Goal: Task Accomplishment & Management: Manage account settings

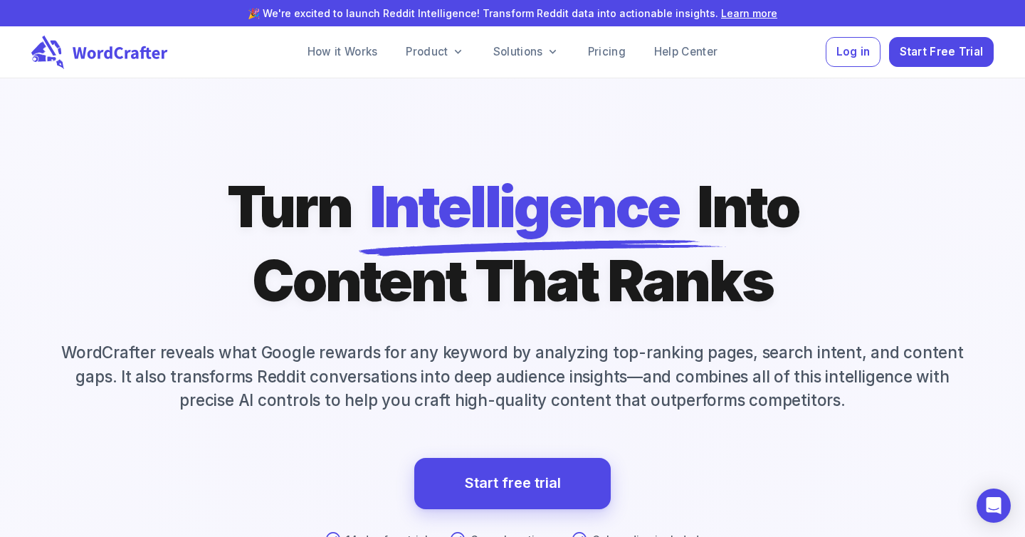
scroll to position [877, 0]
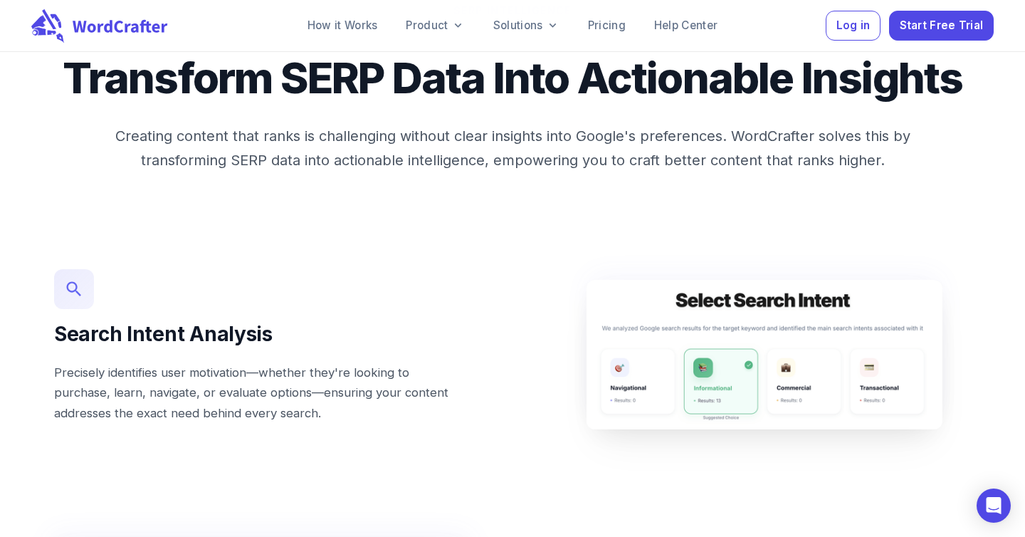
click at [927, 39] on button "Start Free Trial" at bounding box center [941, 26] width 105 height 31
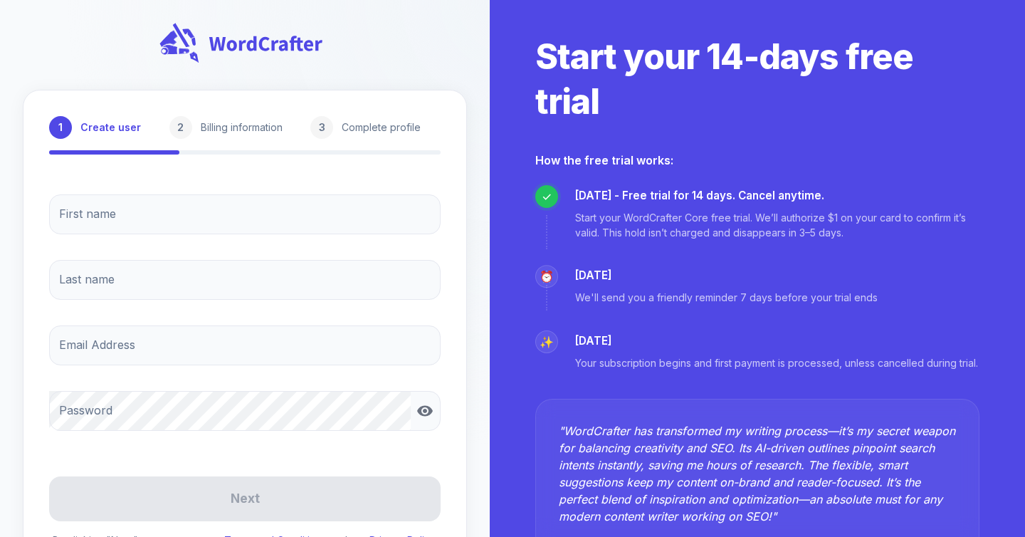
click at [253, 215] on input "First name" at bounding box center [244, 214] width 391 height 40
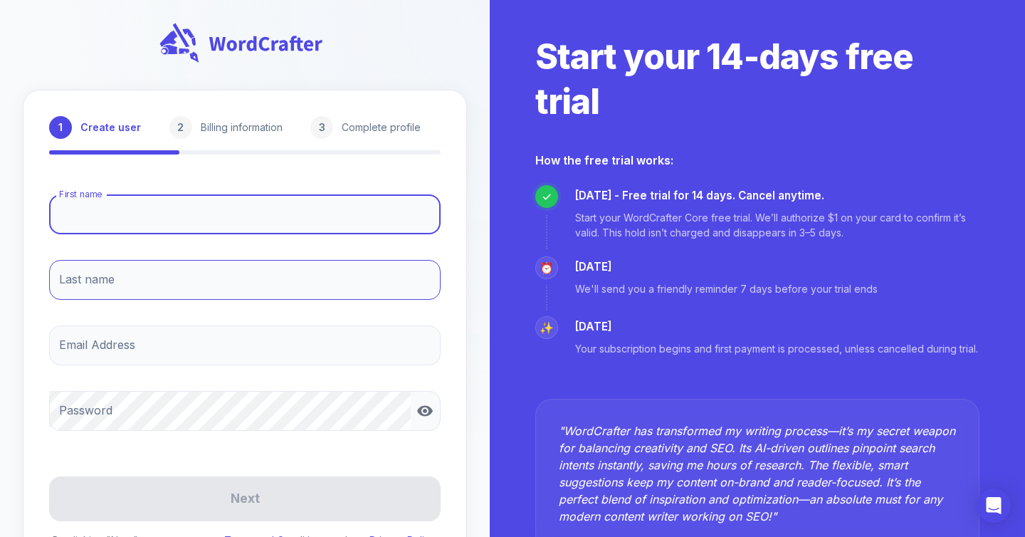
type input "[PERSON_NAME]"
click at [117, 293] on input "Last name" at bounding box center [244, 280] width 391 height 40
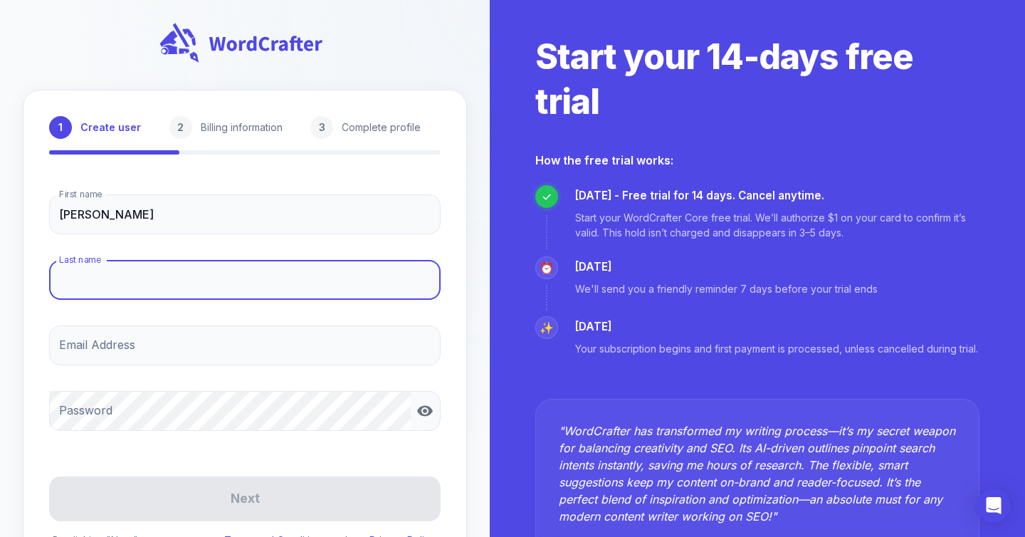
type input "Fluijt"
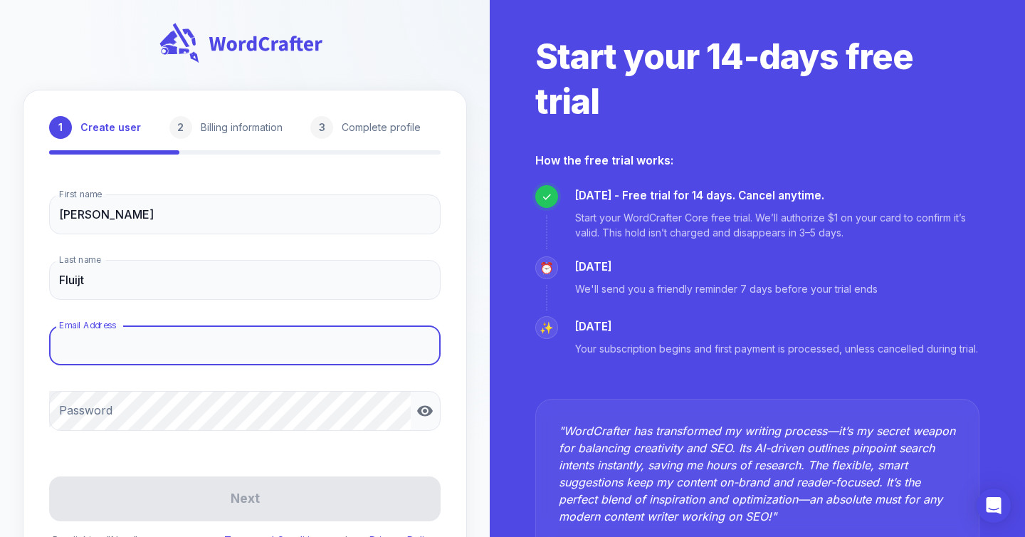
click at [105, 340] on input "Email Address" at bounding box center [244, 345] width 391 height 40
type input "[PERSON_NAME][EMAIL_ADDRESS][DOMAIN_NAME]"
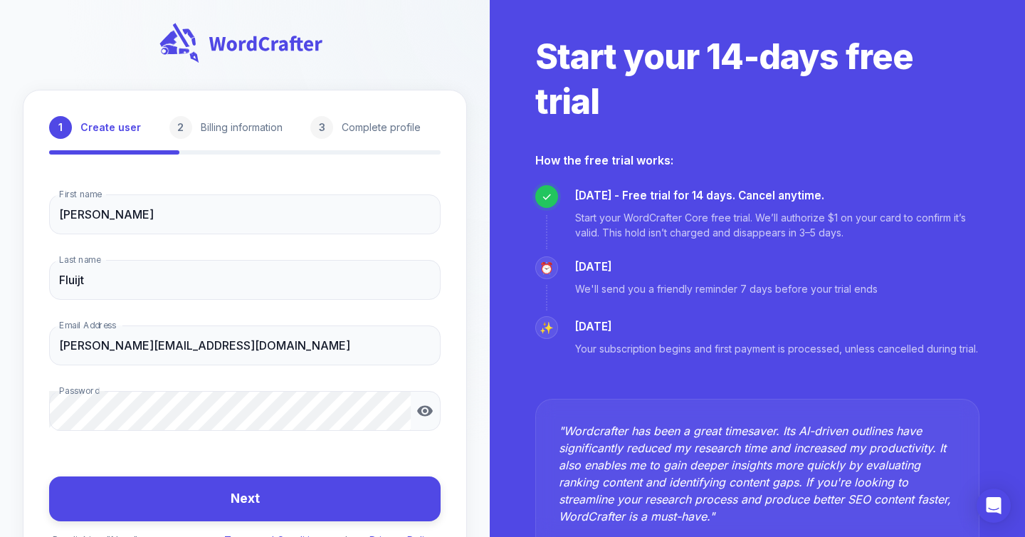
scroll to position [111, 0]
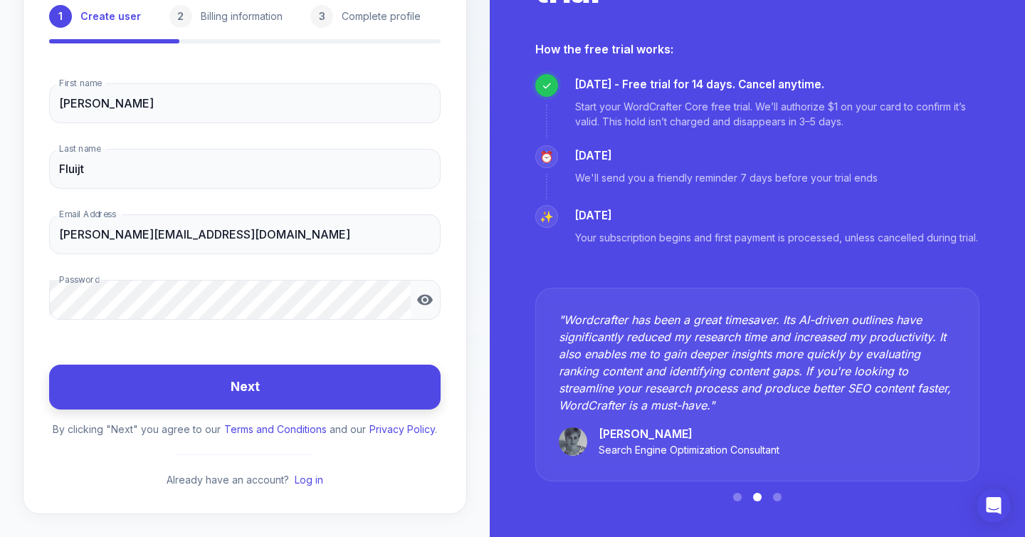
click at [219, 377] on button "Next" at bounding box center [244, 386] width 391 height 45
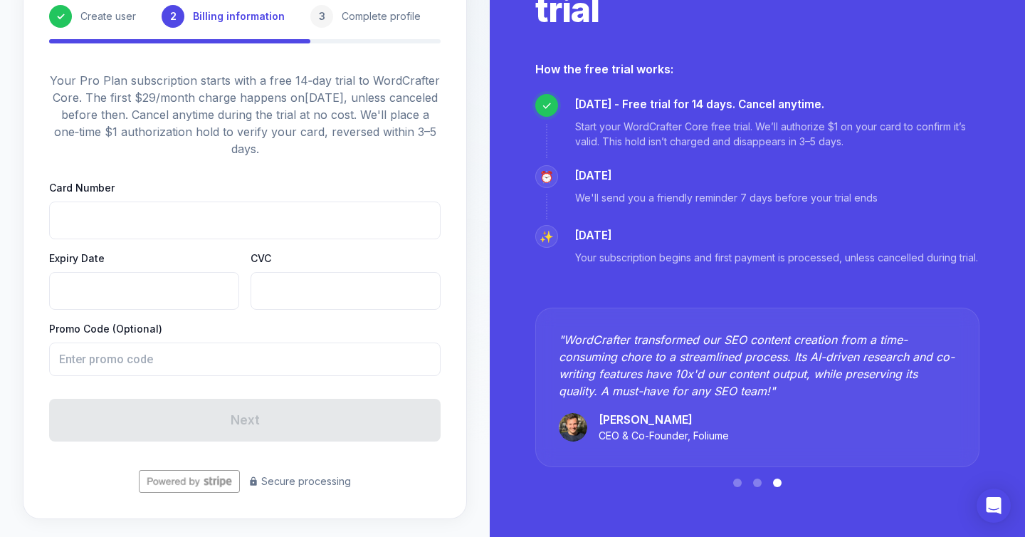
click at [101, 211] on div at bounding box center [244, 220] width 391 height 38
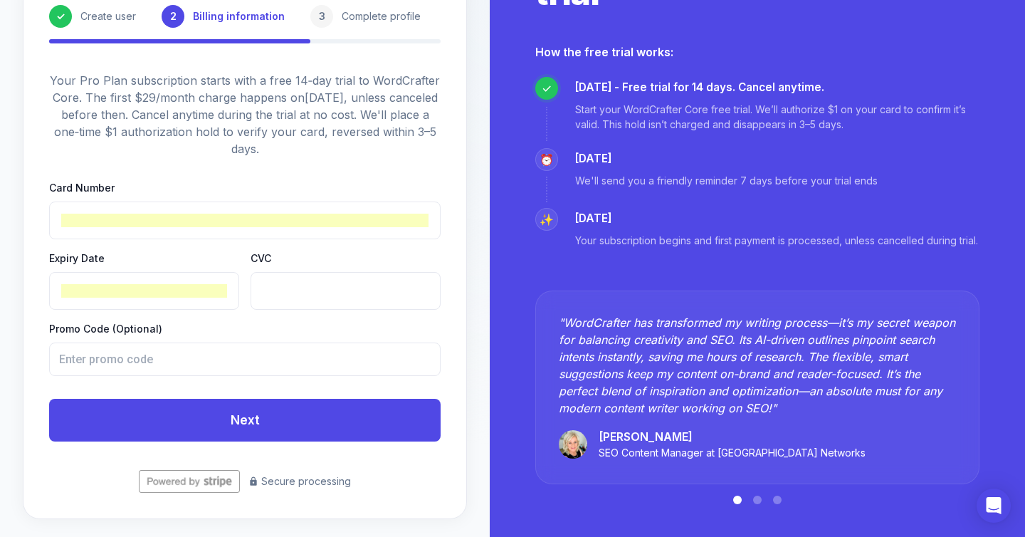
click at [266, 384] on form "Card Number Expiry Date CVC Promo Code (Optional) ​ Next Secure processing" at bounding box center [244, 336] width 391 height 312
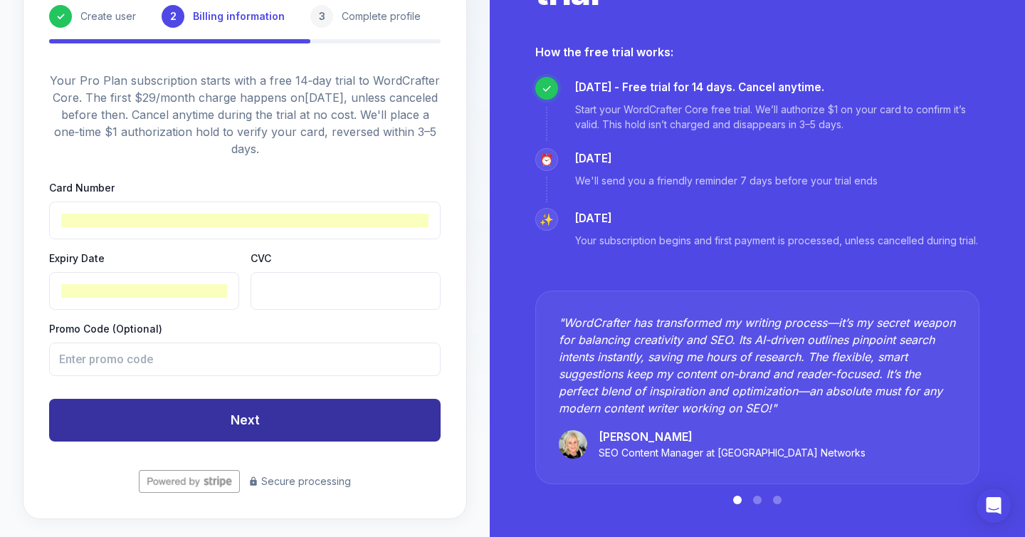
click at [242, 406] on button "Next" at bounding box center [244, 420] width 391 height 43
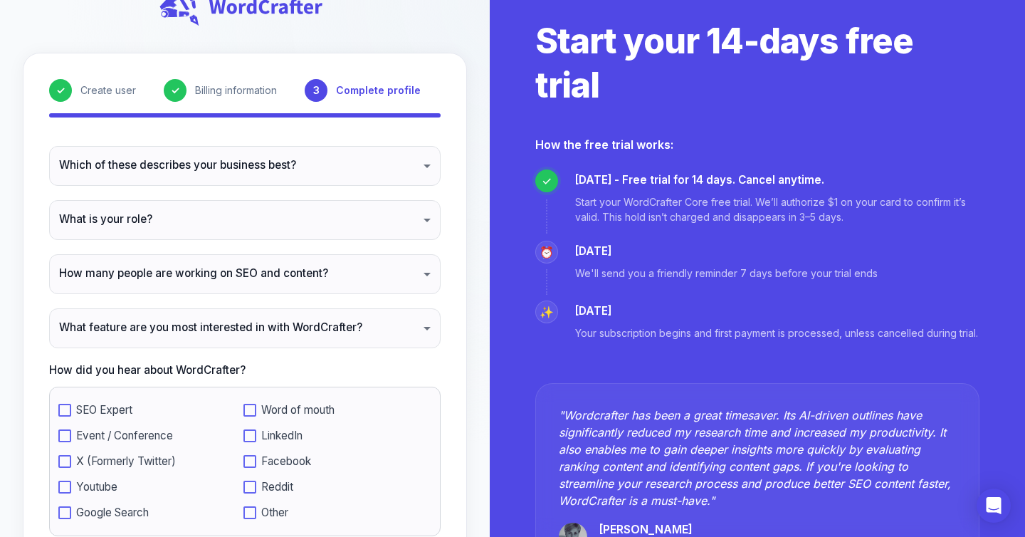
scroll to position [153, 0]
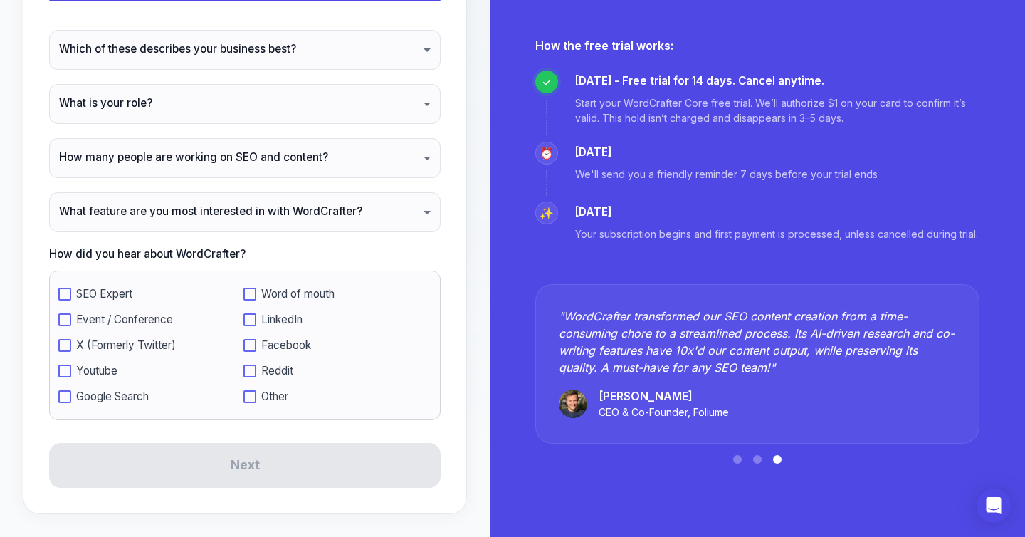
click at [133, 320] on span "Event / Conference" at bounding box center [124, 319] width 97 height 13
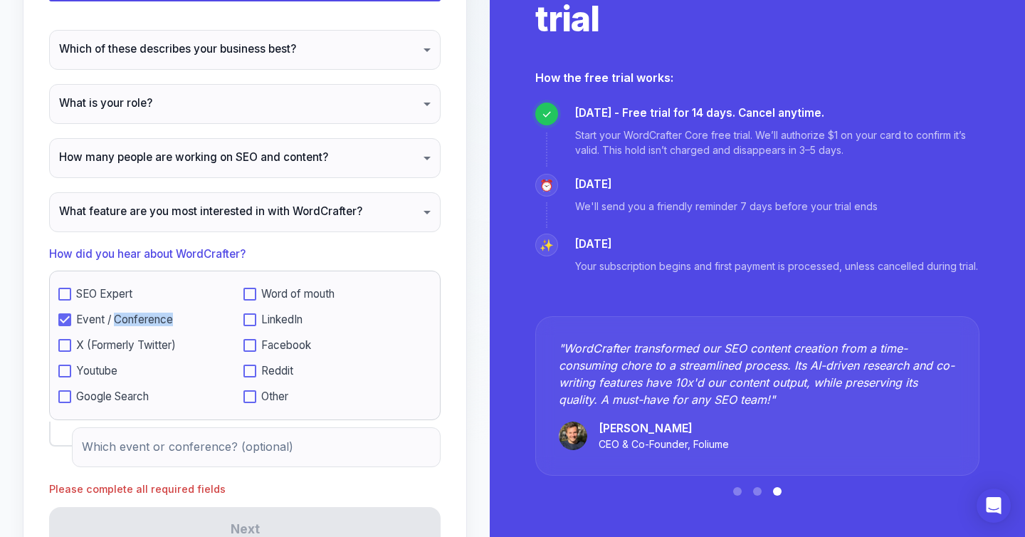
click at [133, 320] on span "Event / Conference" at bounding box center [124, 319] width 97 height 13
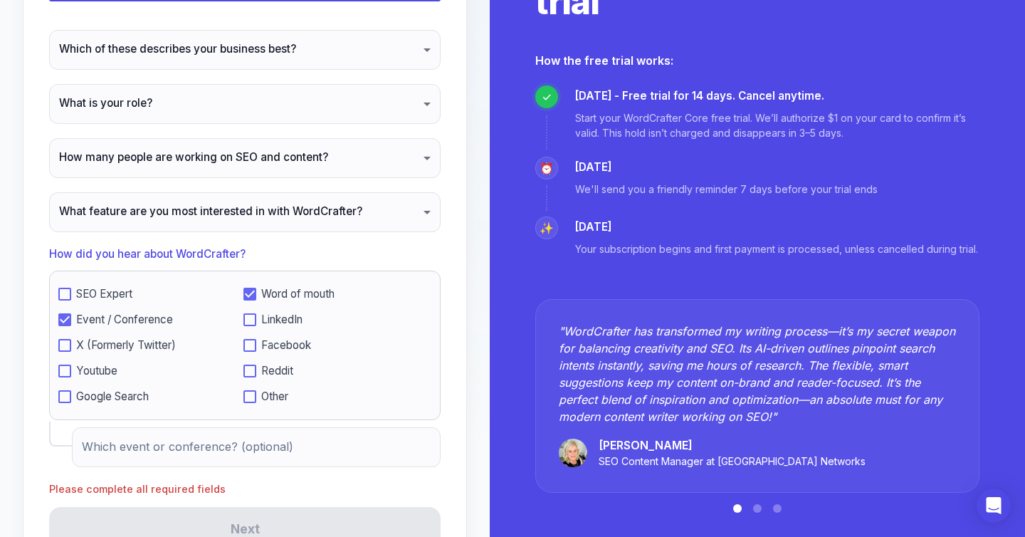
click at [73, 306] on div "Event / Conference" at bounding box center [150, 318] width 185 height 26
click at [217, 439] on div "Which event or conference? (optional) Which event or conference? (optional)" at bounding box center [256, 447] width 369 height 40
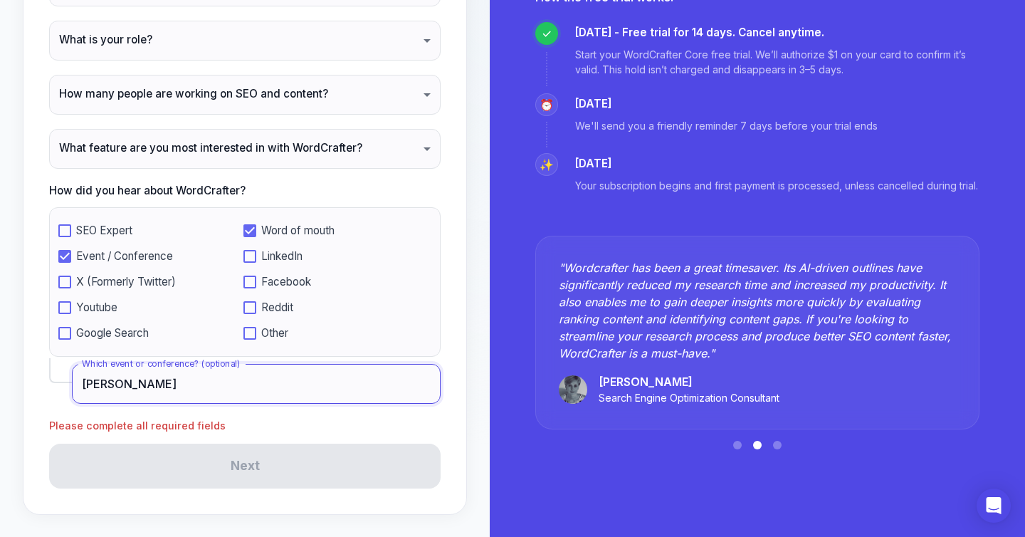
scroll to position [217, 0]
type input "[PERSON_NAME]"
click at [224, 418] on p "Please complete all required fields" at bounding box center [270, 424] width 443 height 17
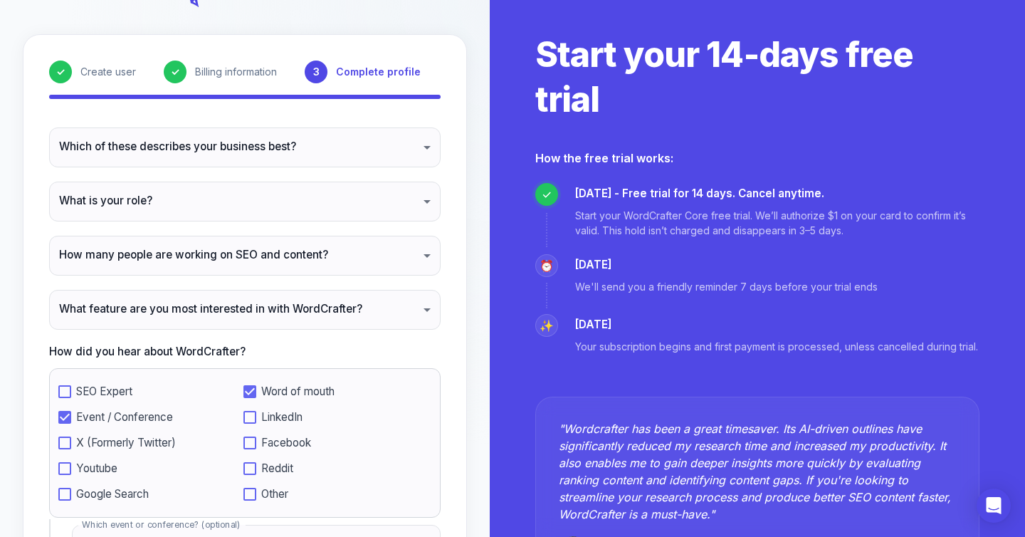
scroll to position [27, 0]
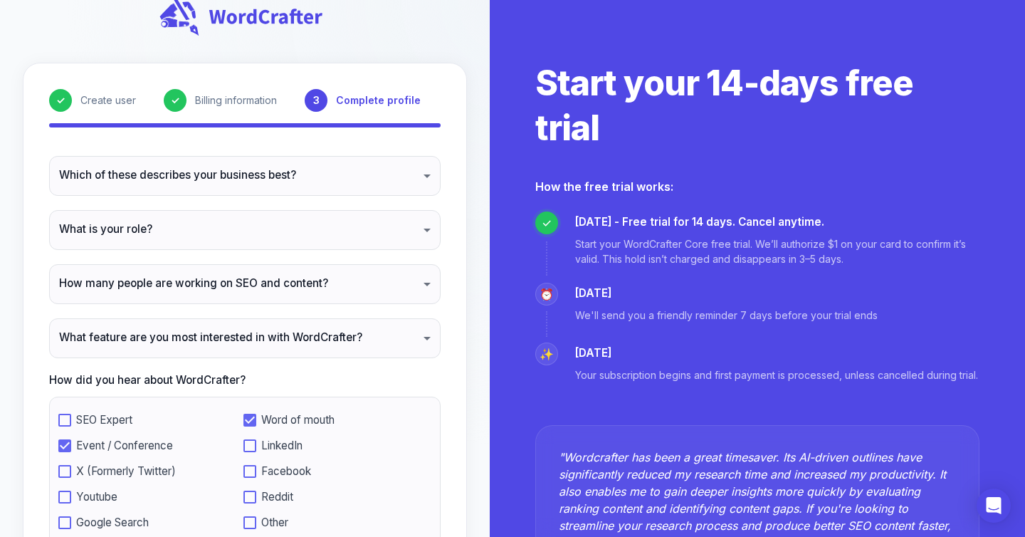
click at [144, 184] on body "✓ Create user ✓ Billing information 3 Complete profile Which of these describes…" at bounding box center [512, 350] width 1025 height 754
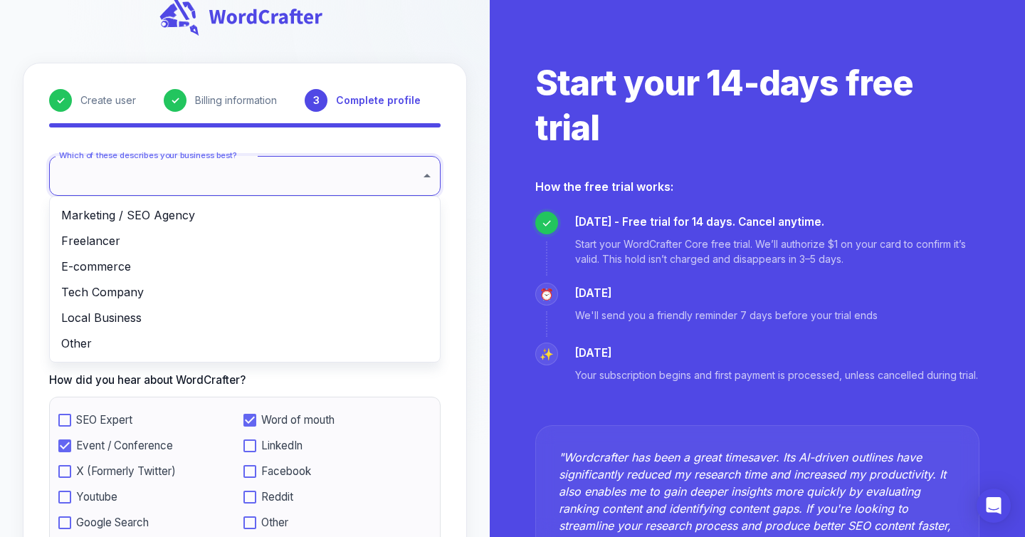
click at [132, 213] on li "Marketing / SEO Agency" at bounding box center [245, 215] width 390 height 26
type input "**********"
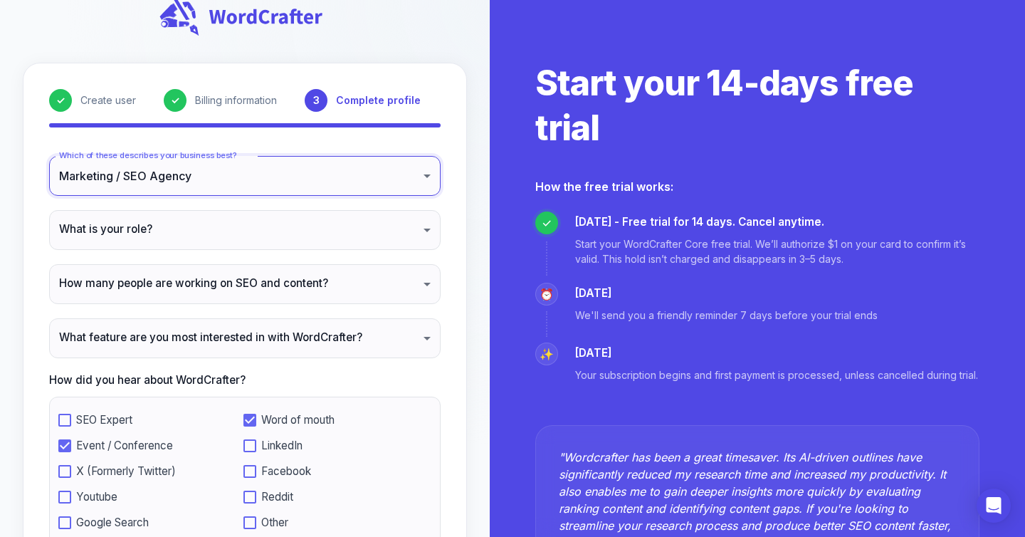
click at [159, 228] on body "**********" at bounding box center [512, 350] width 1025 height 754
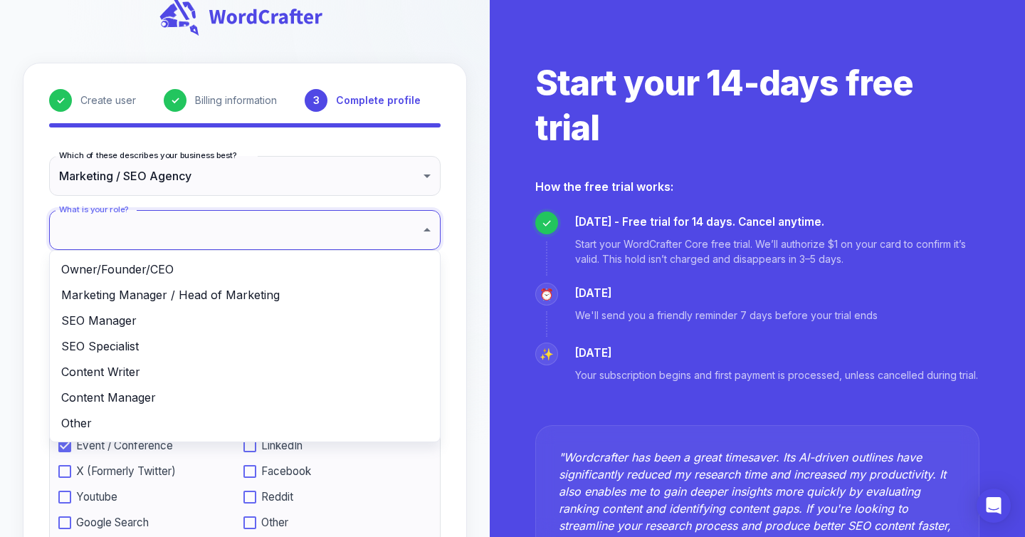
click at [143, 261] on li "Owner/Founder/CEO" at bounding box center [245, 269] width 390 height 26
type input "**********"
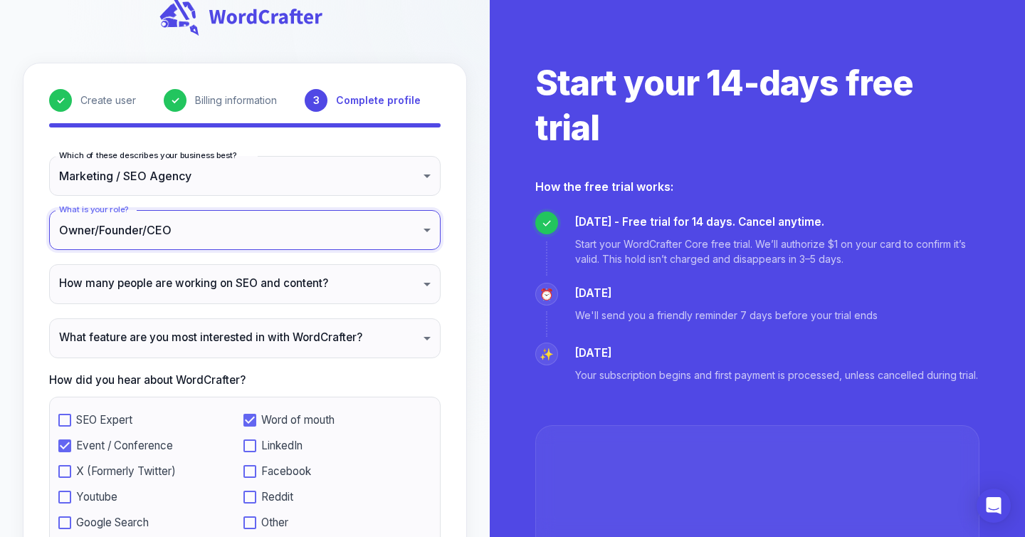
click at [145, 284] on body "**********" at bounding box center [512, 350] width 1025 height 754
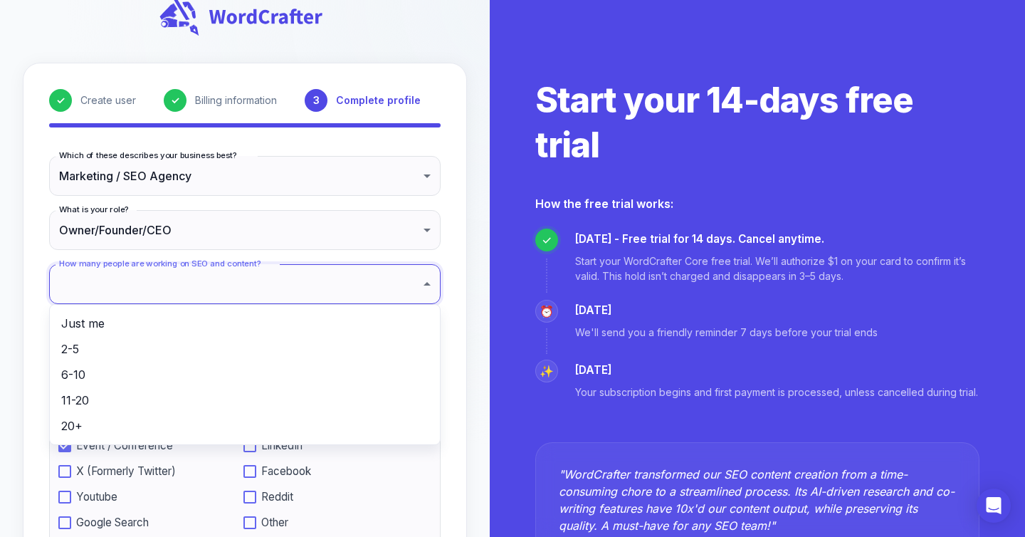
click at [120, 322] on li "Just me" at bounding box center [245, 323] width 390 height 26
type input "*******"
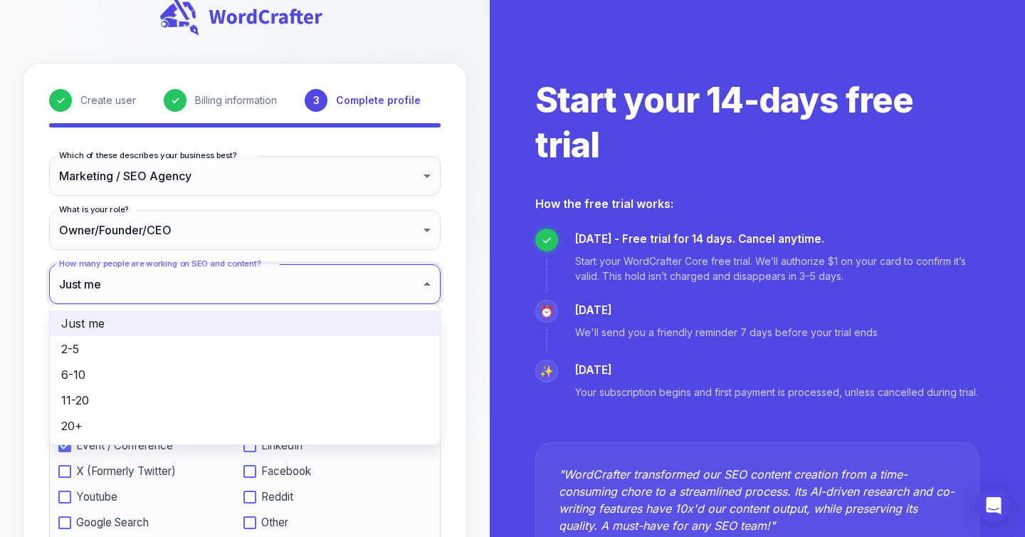
click at [126, 293] on body "**********" at bounding box center [512, 350] width 1025 height 754
click at [106, 335] on li "Just me" at bounding box center [245, 323] width 390 height 26
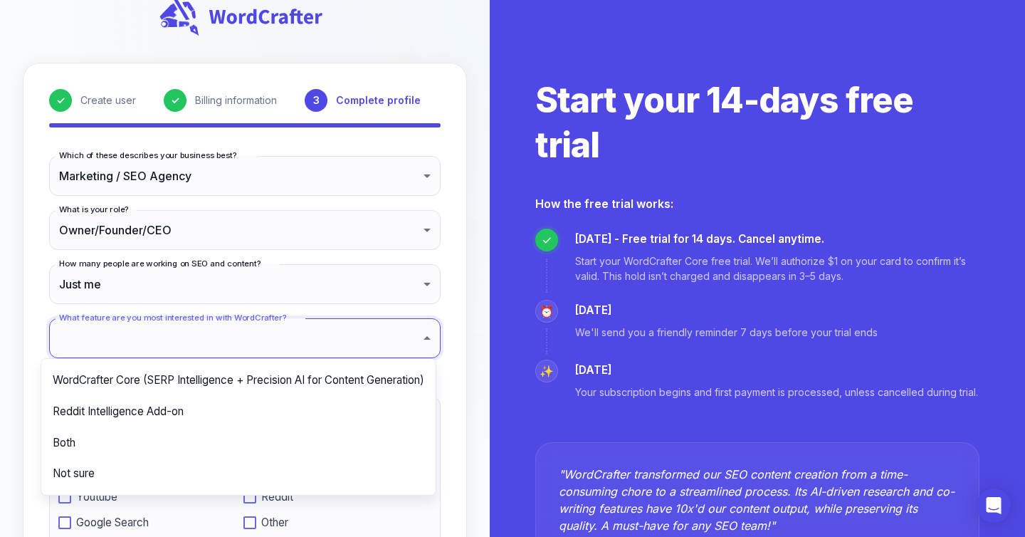
click at [132, 343] on body "**********" at bounding box center [512, 350] width 1025 height 754
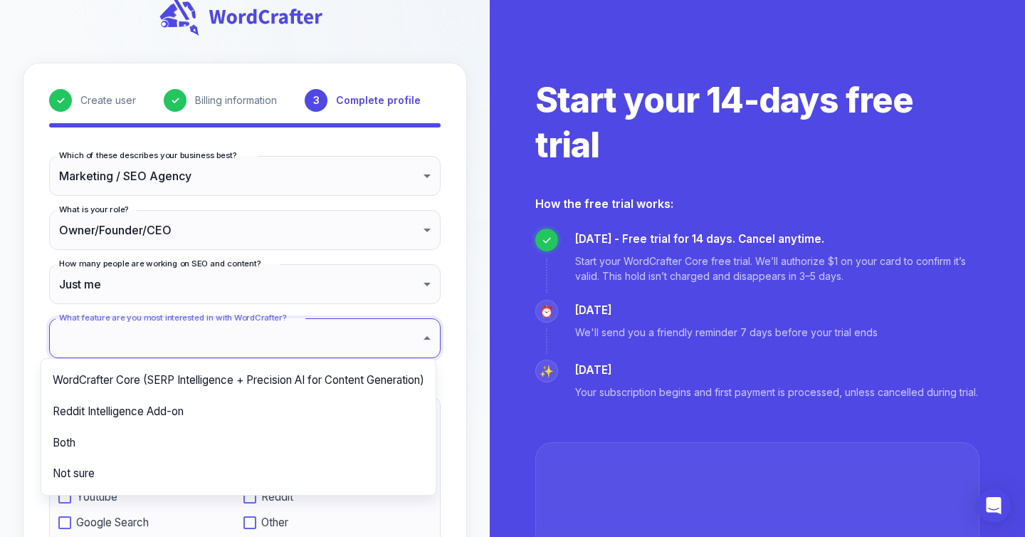
click at [108, 380] on li "WordCrafter Core (SERP Intelligence + Precision AI for Content Generation)" at bounding box center [238, 379] width 394 height 31
type input "**********"
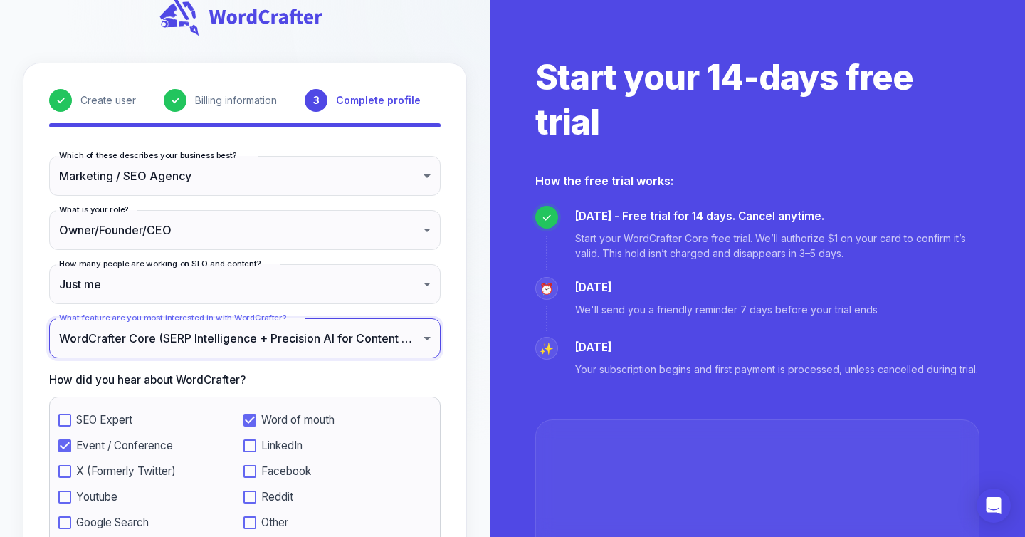
scroll to position [206, 0]
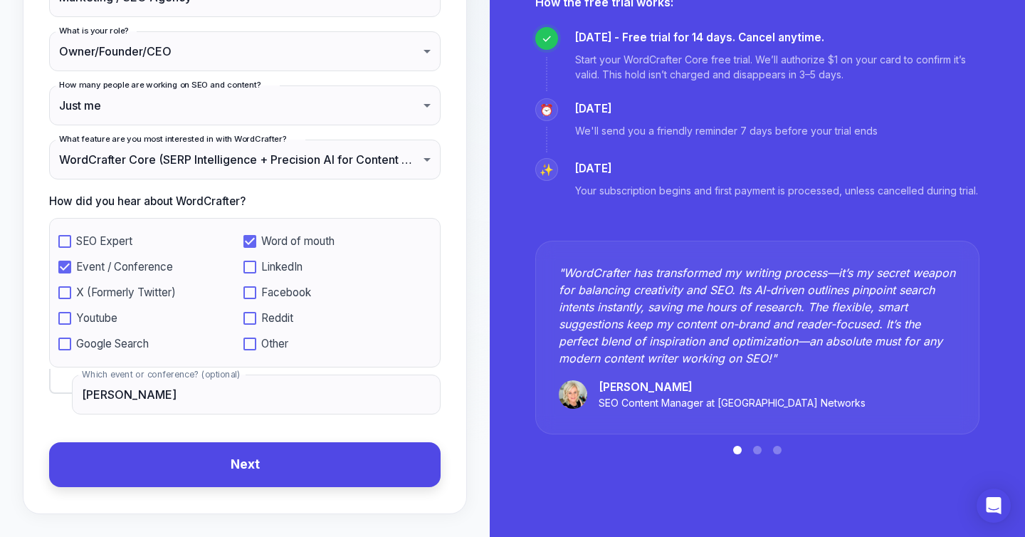
click at [209, 460] on button "Next" at bounding box center [244, 464] width 391 height 45
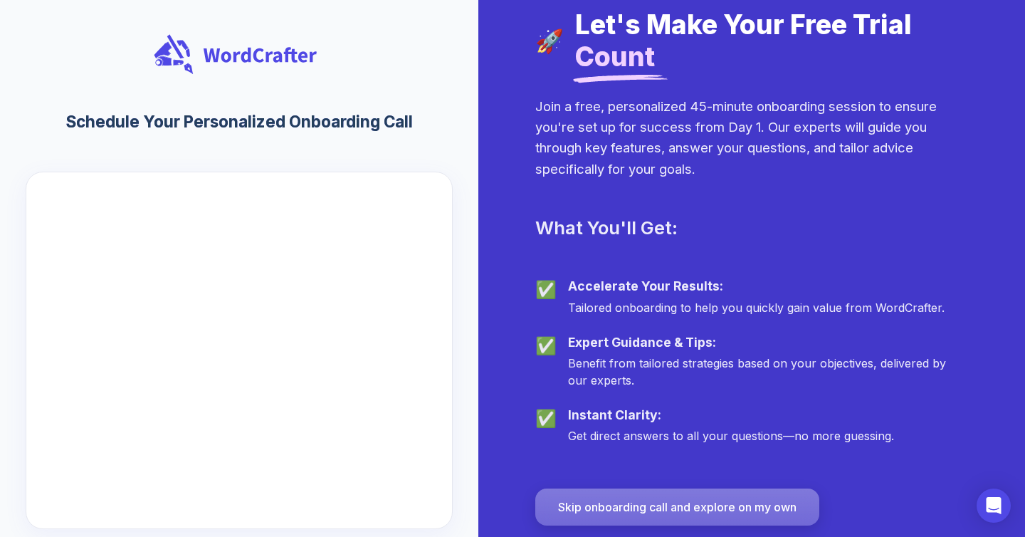
click at [673, 516] on button "Skip onboarding call and explore on my own" at bounding box center [677, 506] width 284 height 37
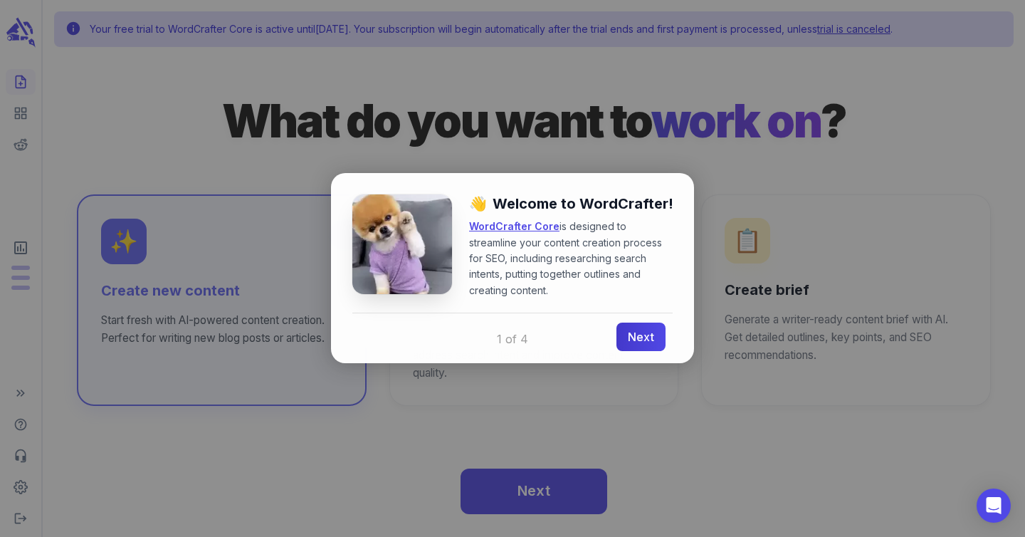
click at [633, 335] on link "Next" at bounding box center [640, 336] width 49 height 28
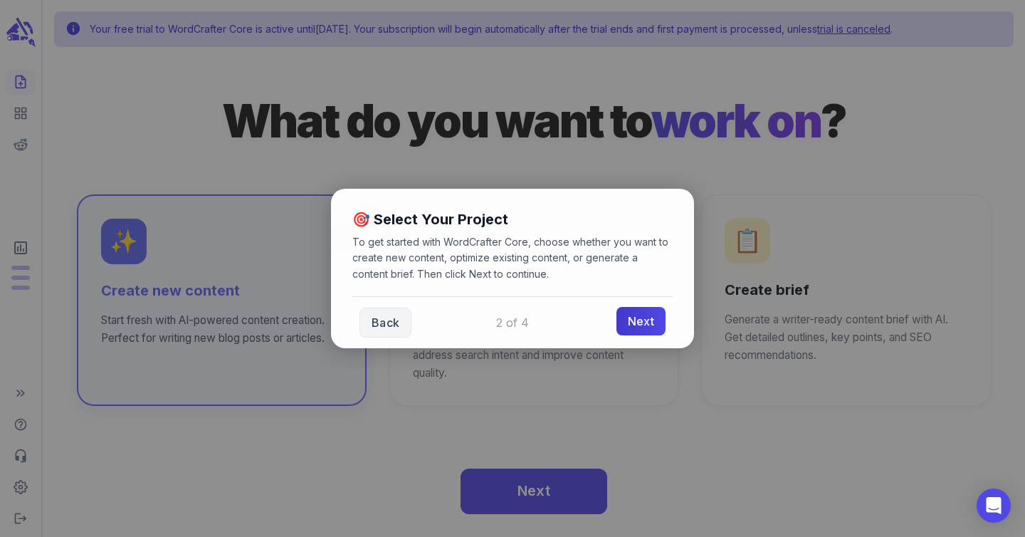
click at [635, 320] on link "Next" at bounding box center [640, 321] width 49 height 28
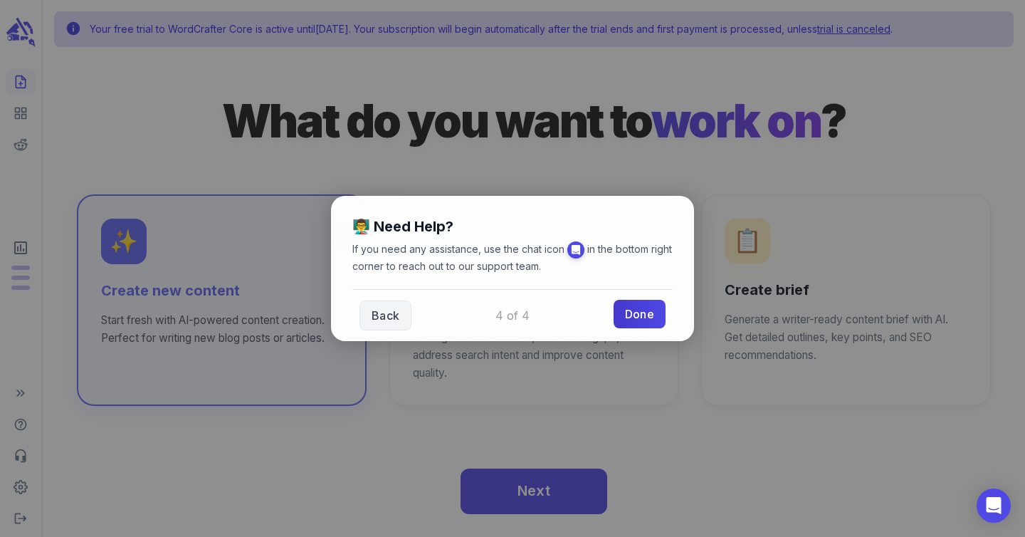
click at [638, 314] on link "Done" at bounding box center [639, 314] width 52 height 28
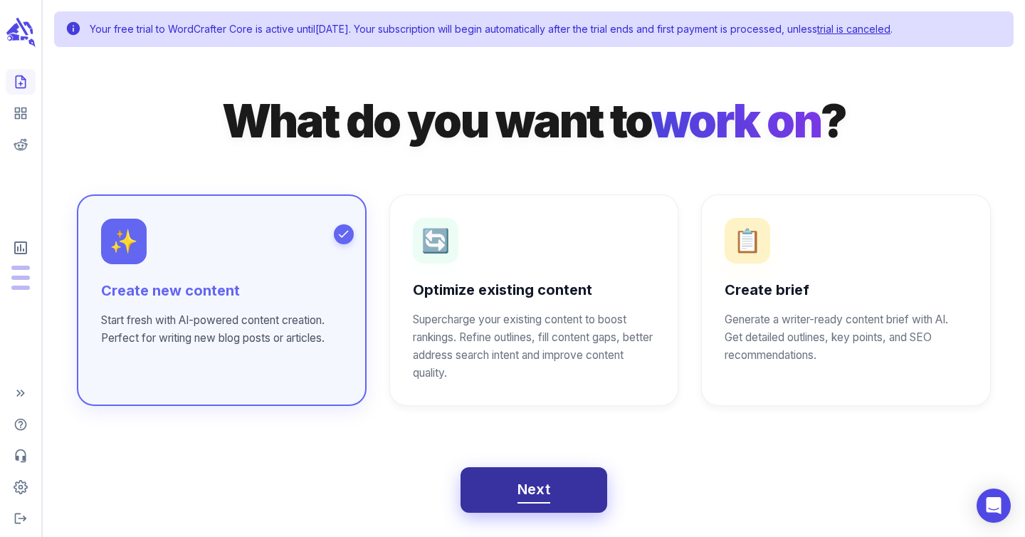
click at [505, 483] on button "Next" at bounding box center [533, 490] width 147 height 46
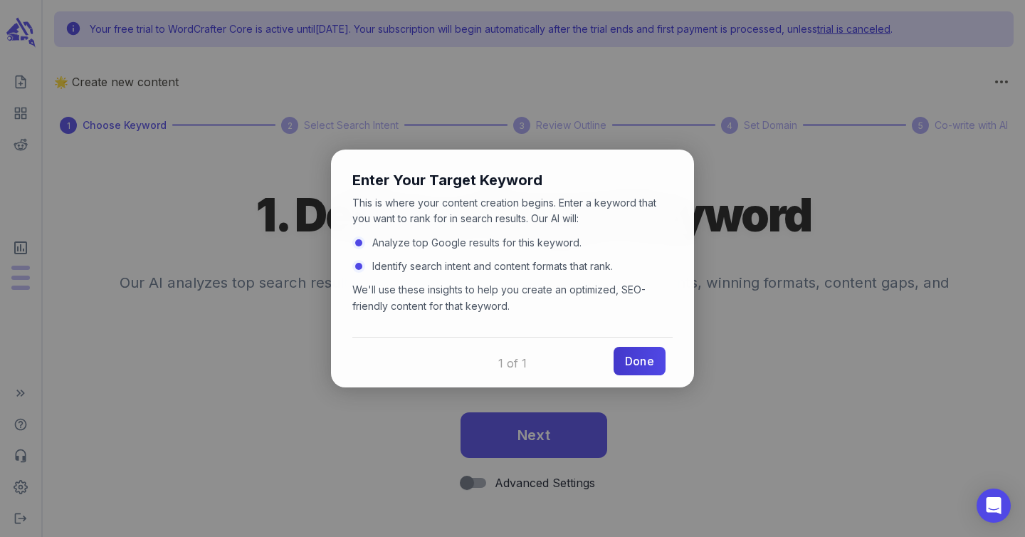
click at [648, 364] on link "Done" at bounding box center [639, 361] width 52 height 28
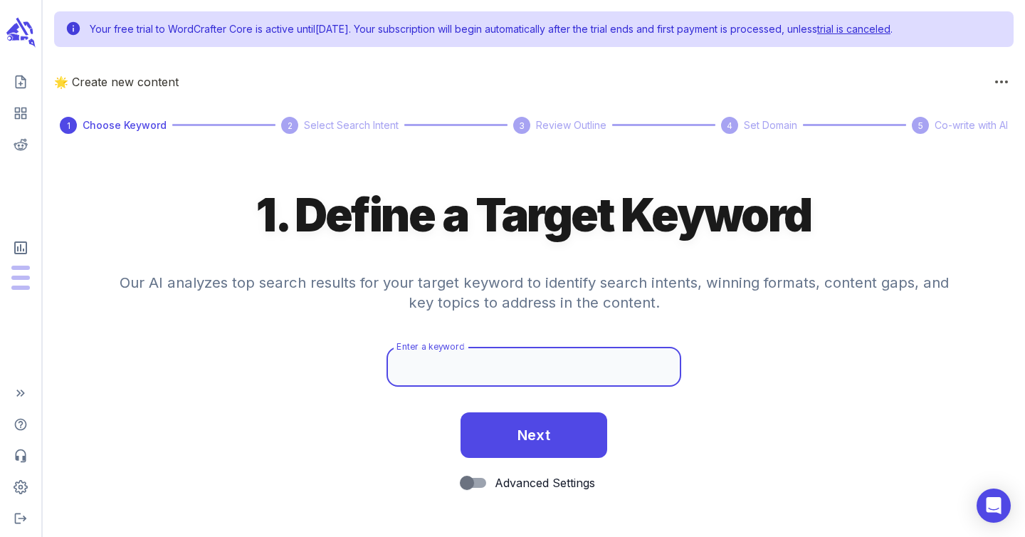
click at [492, 358] on input "Enter a keyword" at bounding box center [533, 367] width 295 height 40
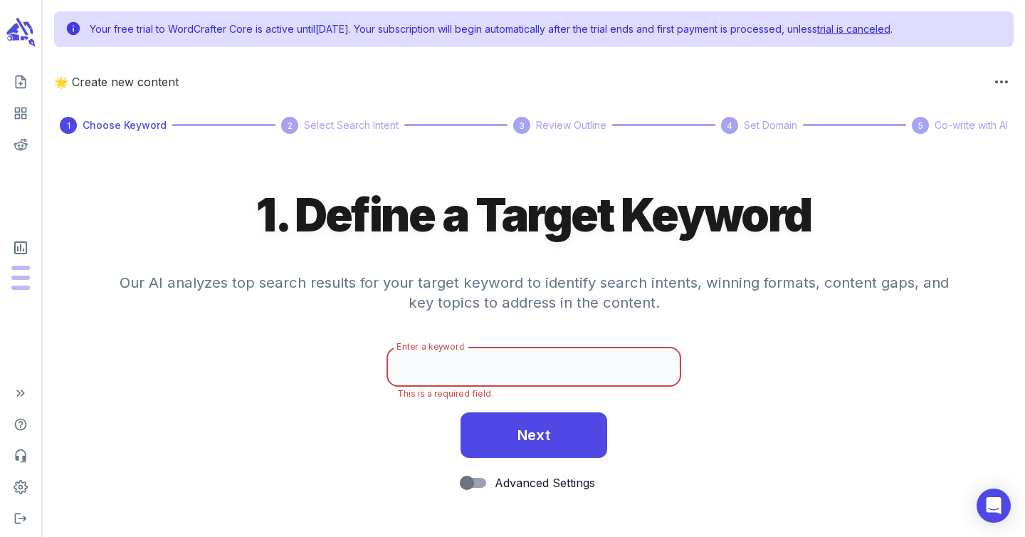
paste input "greece vs spain vacation"
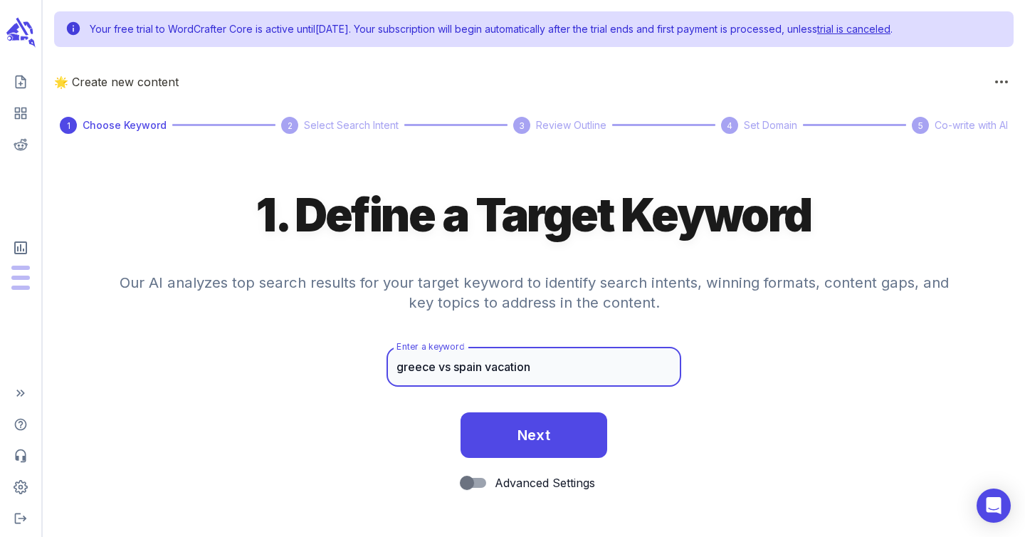
type input "greece vs spain vacation"
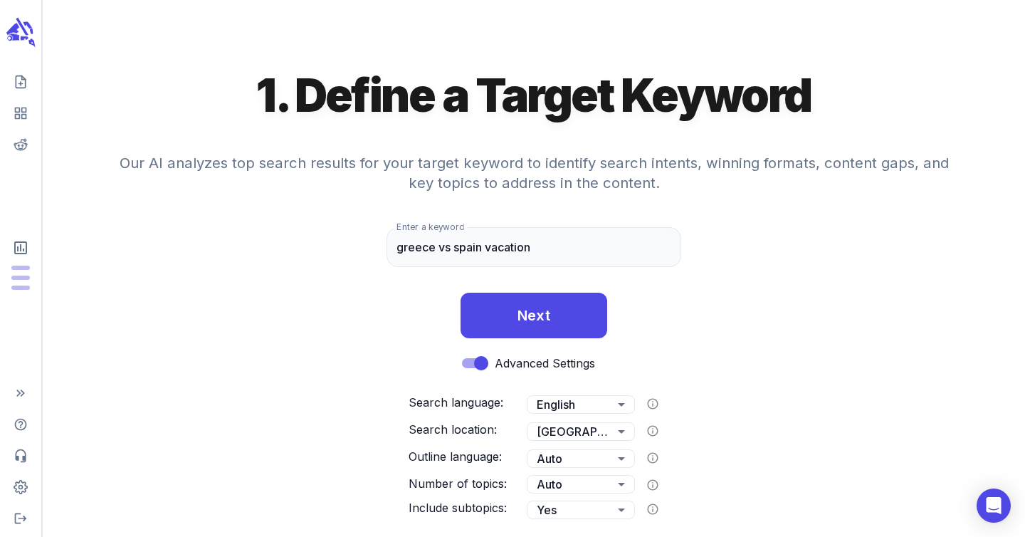
scroll to position [143, 0]
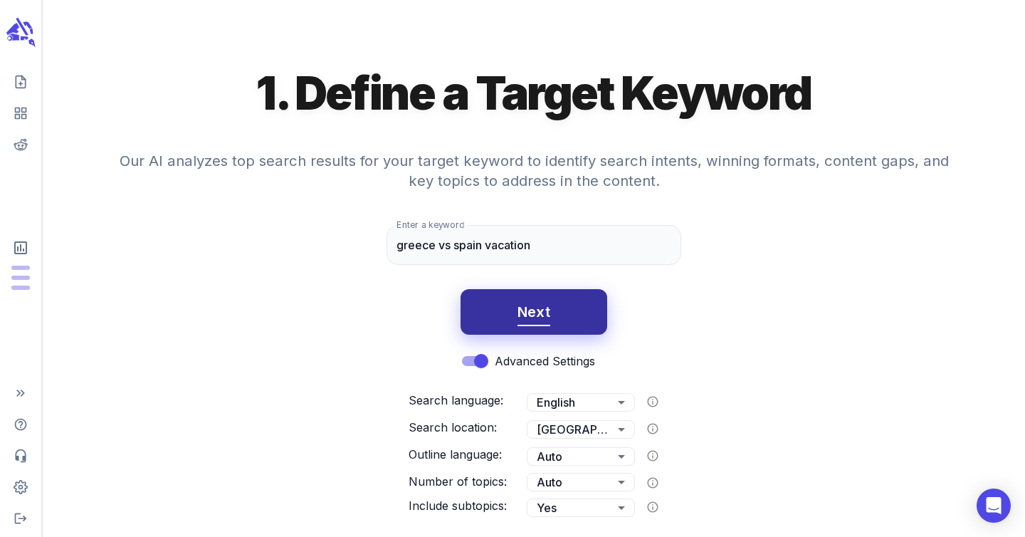
click at [505, 318] on button "Next" at bounding box center [533, 312] width 147 height 46
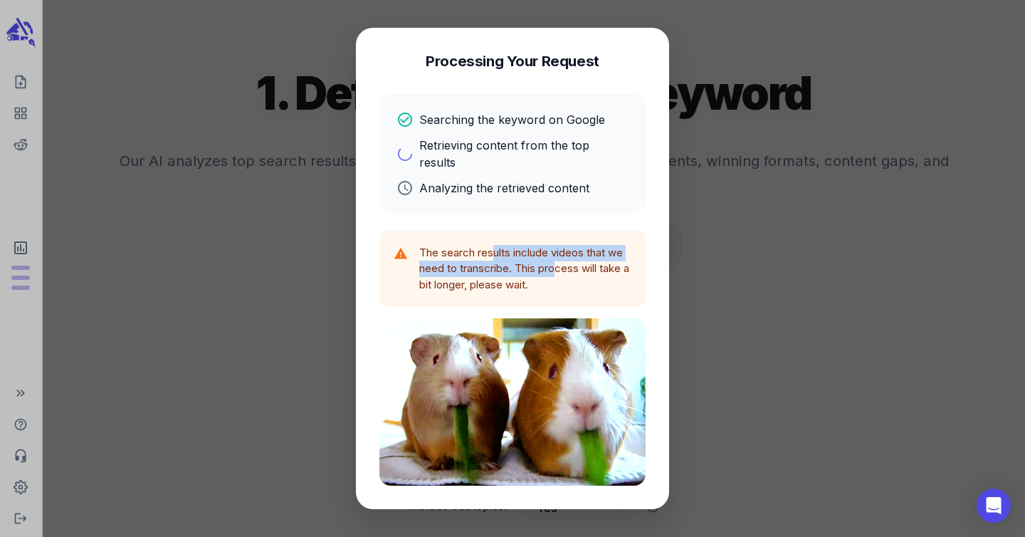
drag, startPoint x: 496, startPoint y: 243, endPoint x: 559, endPoint y: 262, distance: 66.0
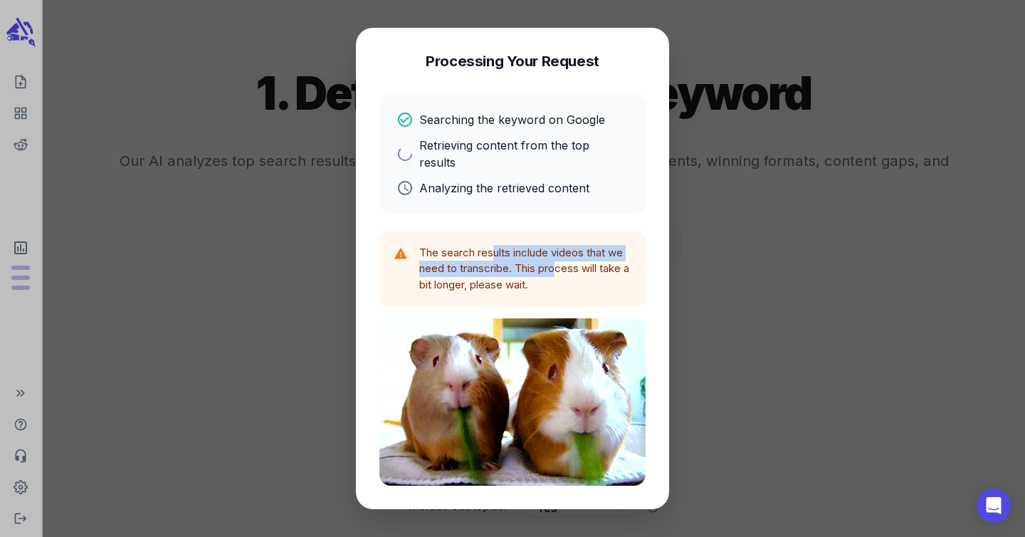
click at [559, 262] on p "The search results include videos that we need to transcribe. This process will…" at bounding box center [525, 269] width 212 height 48
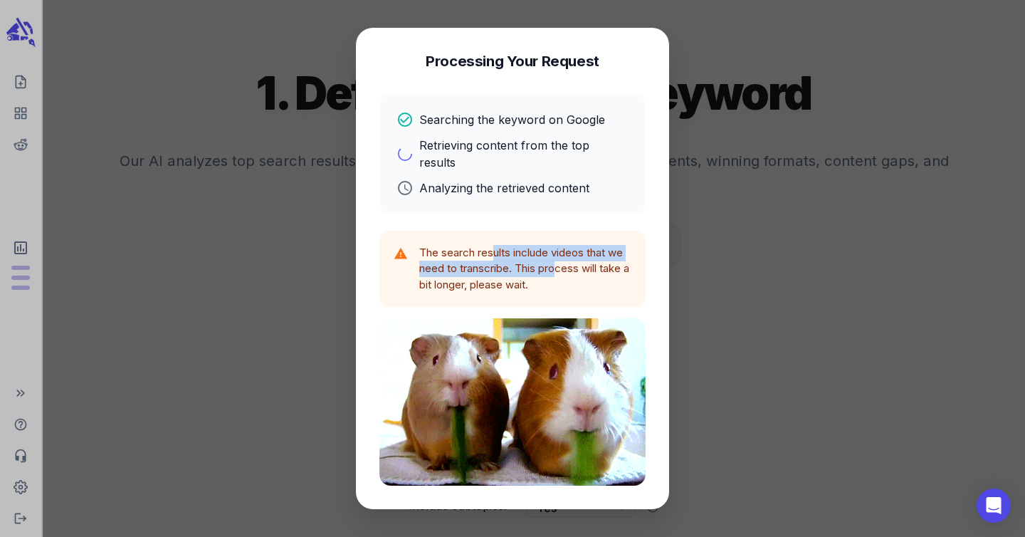
click at [559, 262] on p "The search results include videos that we need to transcribe. This process will…" at bounding box center [525, 269] width 212 height 48
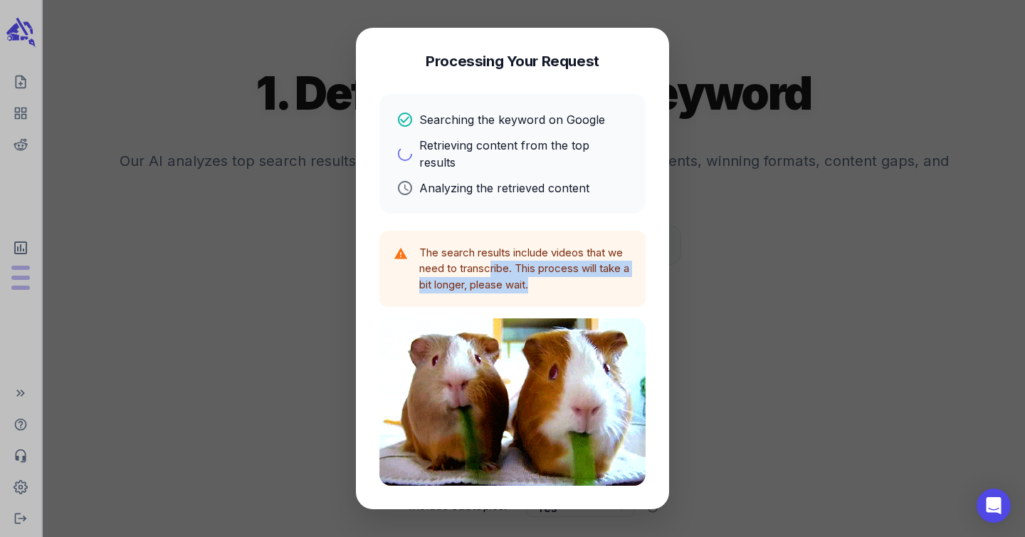
drag, startPoint x: 551, startPoint y: 273, endPoint x: 489, endPoint y: 252, distance: 65.5
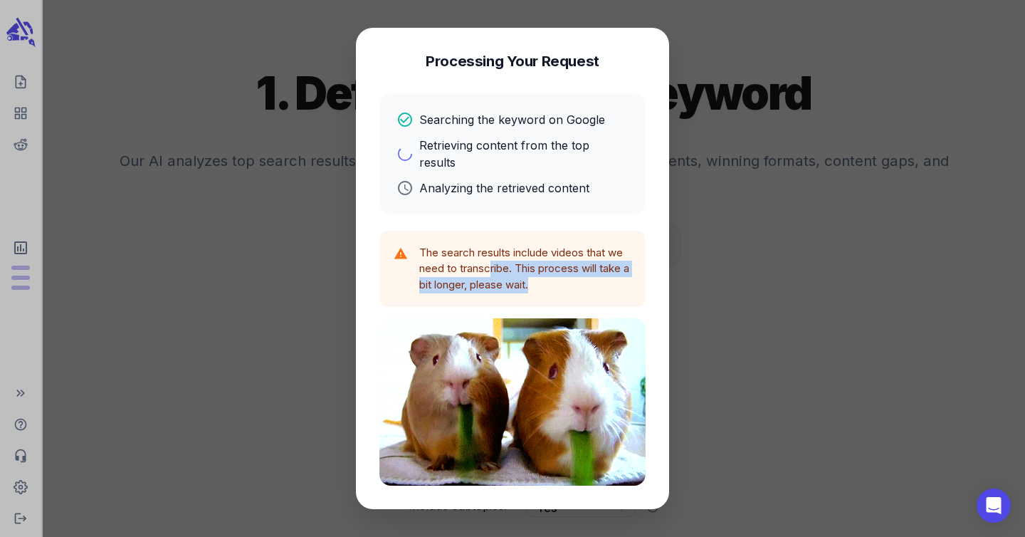
click at [489, 252] on p "The search results include videos that we need to transcribe. This process will…" at bounding box center [525, 269] width 212 height 48
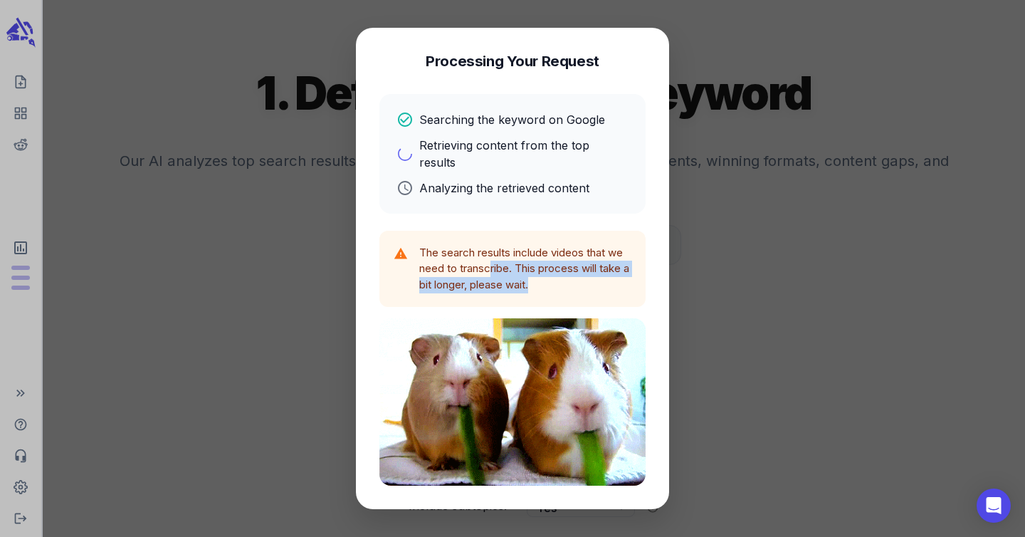
click at [489, 252] on p "The search results include videos that we need to transcribe. This process will…" at bounding box center [525, 269] width 212 height 48
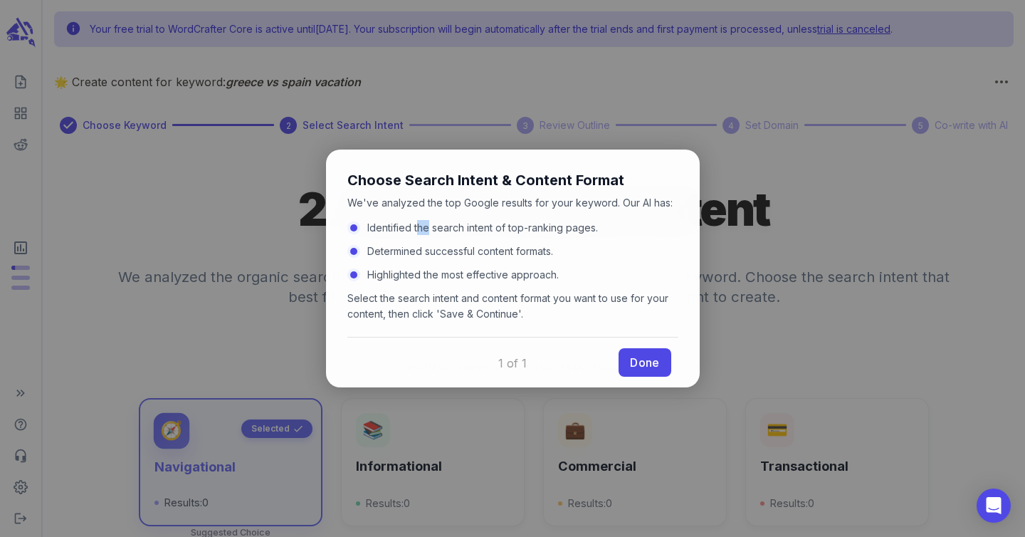
drag, startPoint x: 414, startPoint y: 226, endPoint x: 498, endPoint y: 246, distance: 86.5
click at [483, 239] on ul "Identified the search intent of top-ranking pages. Determined successful conten…" at bounding box center [512, 251] width 331 height 62
click at [643, 367] on link "Done" at bounding box center [644, 361] width 52 height 28
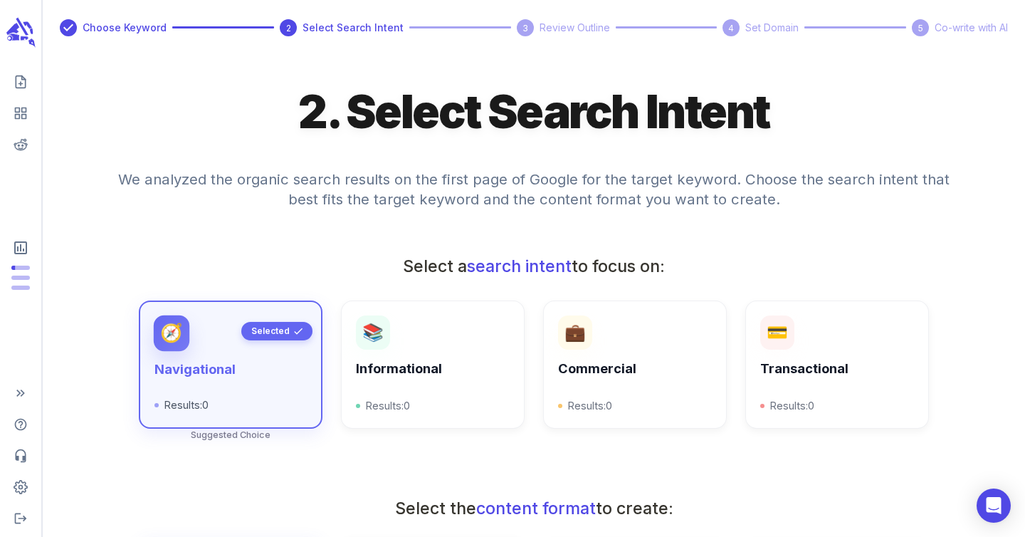
scroll to position [98, 0]
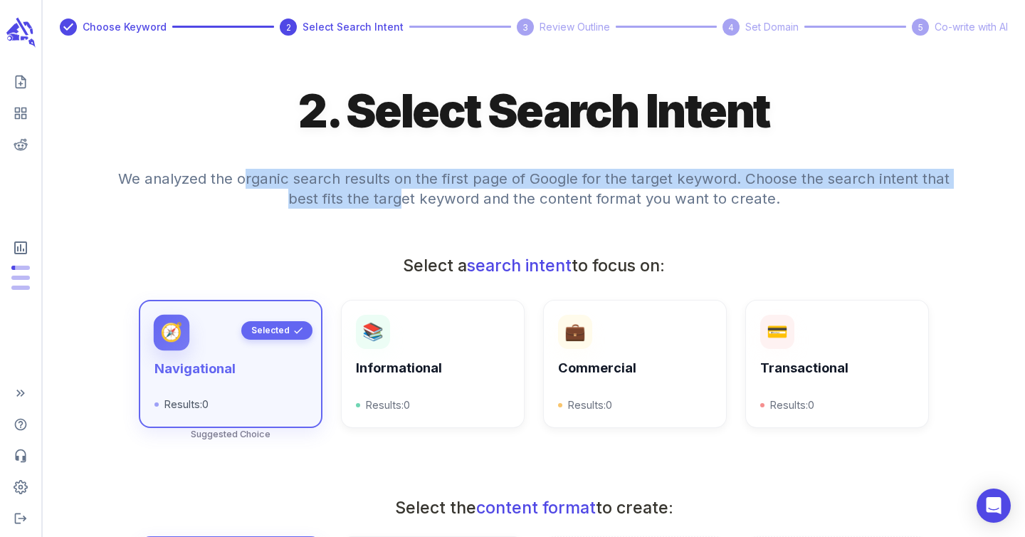
drag, startPoint x: 246, startPoint y: 177, endPoint x: 405, endPoint y: 196, distance: 160.6
click at [405, 196] on h4 "We analyzed the organic search results on the first page of Google for the targ…" at bounding box center [534, 197] width 854 height 91
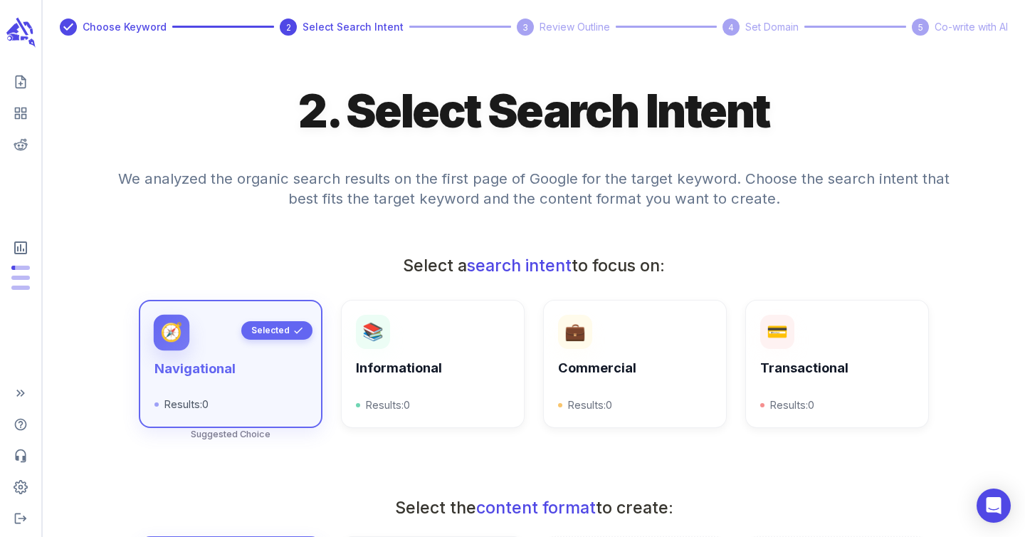
click at [690, 221] on h4 "We analyzed the organic search results on the first page of Google for the targ…" at bounding box center [534, 197] width 854 height 91
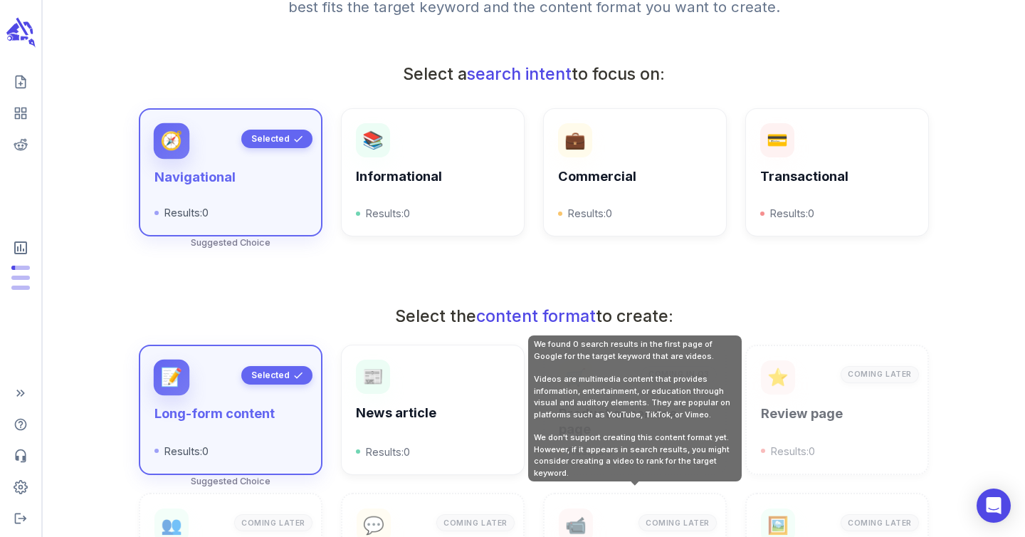
scroll to position [251, 0]
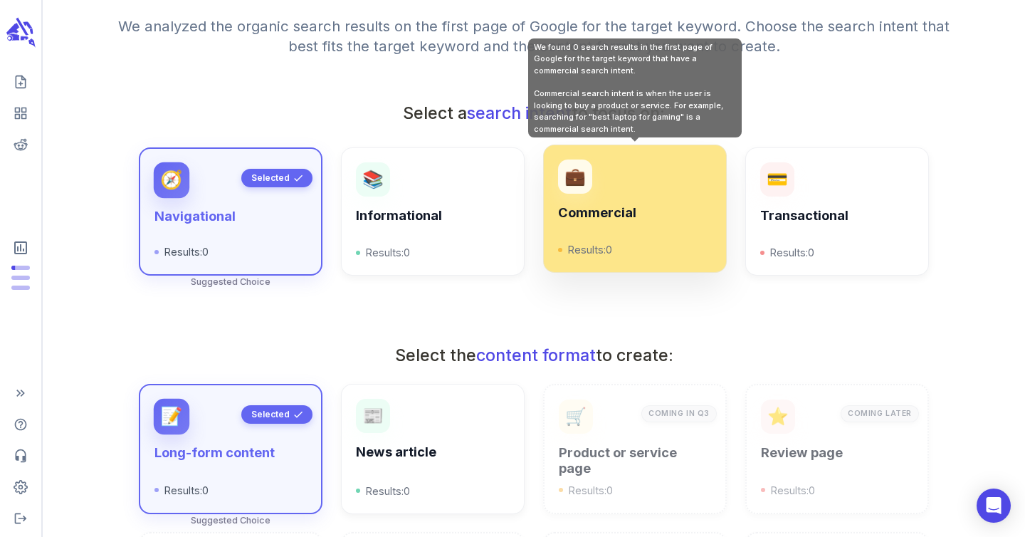
click at [612, 256] on p "Results: 0" at bounding box center [635, 249] width 154 height 16
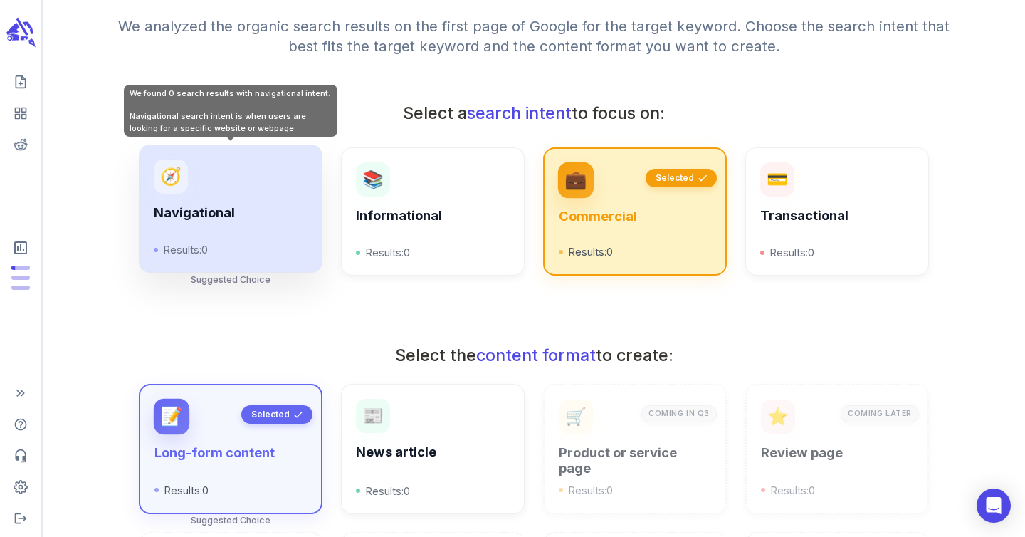
click at [265, 211] on h6 "Navigational" at bounding box center [231, 213] width 154 height 16
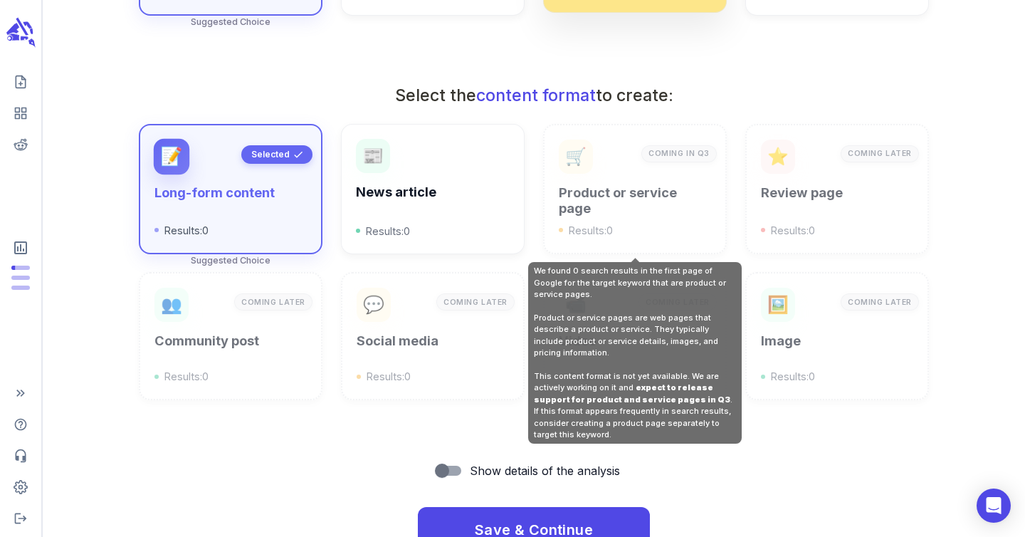
scroll to position [558, 0]
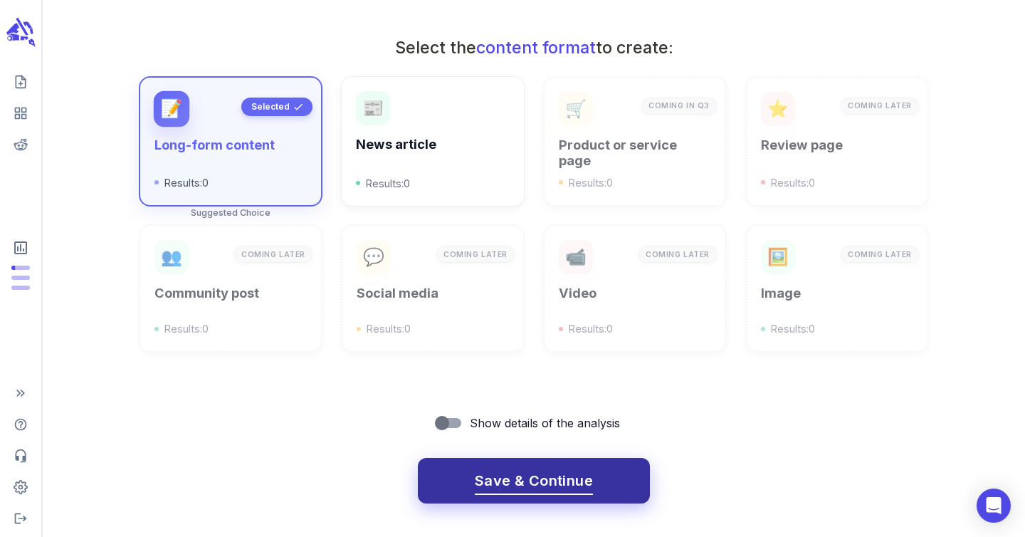
click at [526, 484] on span "Save & Continue" at bounding box center [534, 480] width 118 height 25
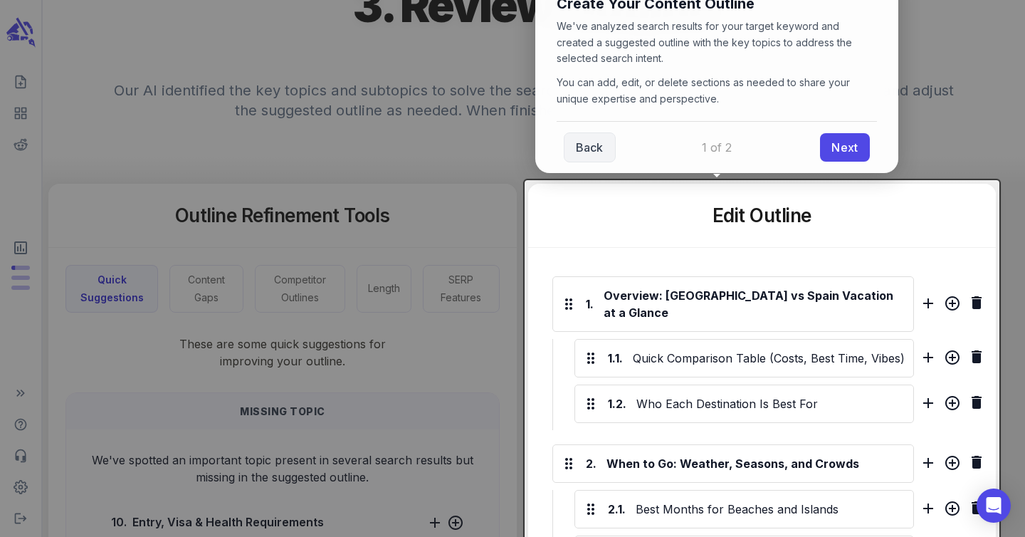
scroll to position [182, 0]
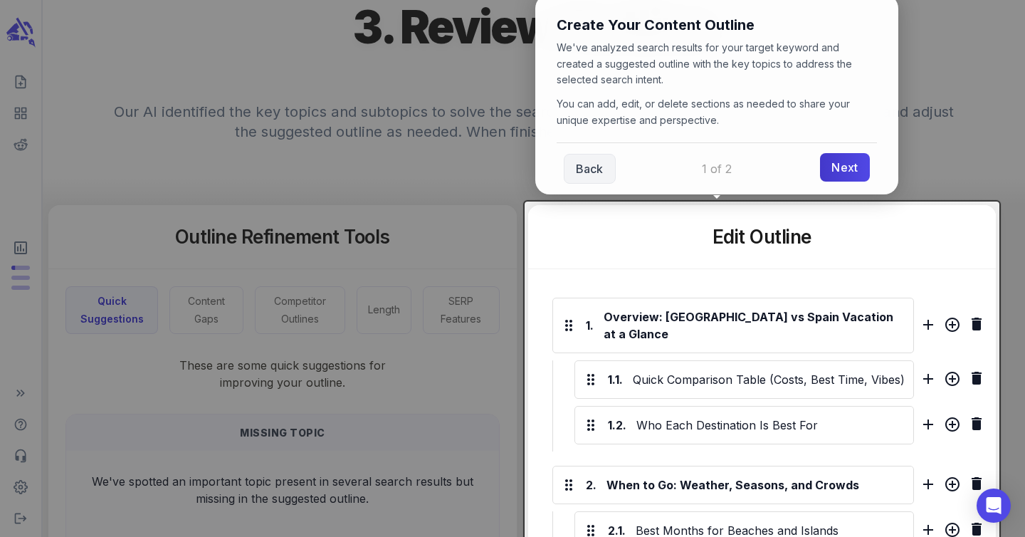
click at [827, 166] on link "Next" at bounding box center [844, 167] width 49 height 28
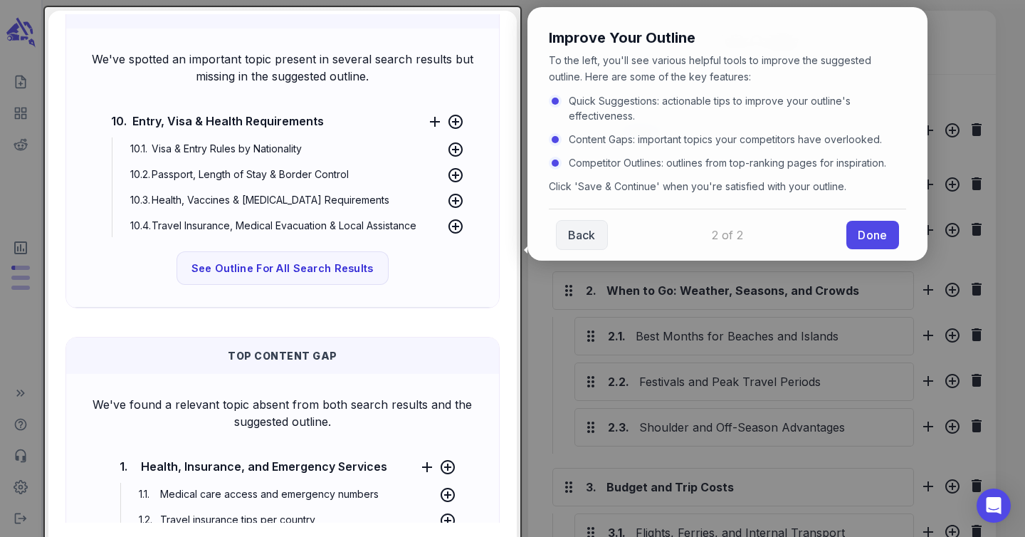
scroll to position [369, 0]
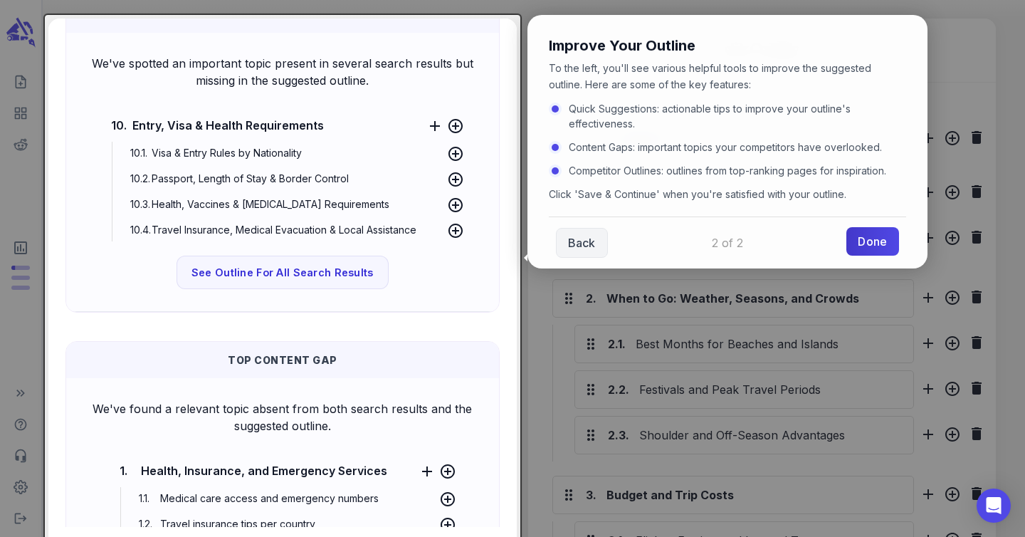
click at [869, 230] on link "Done" at bounding box center [872, 241] width 52 height 28
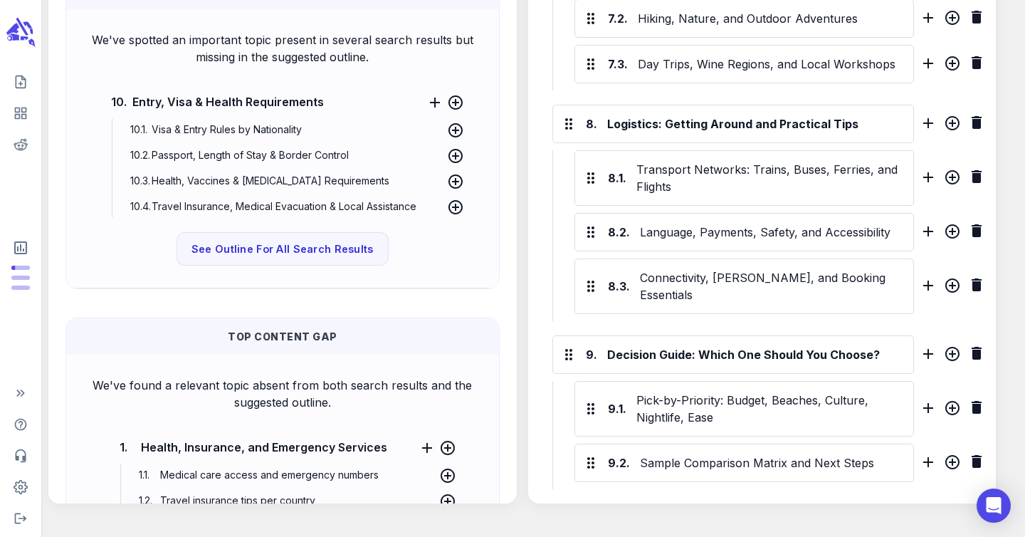
scroll to position [1859, 0]
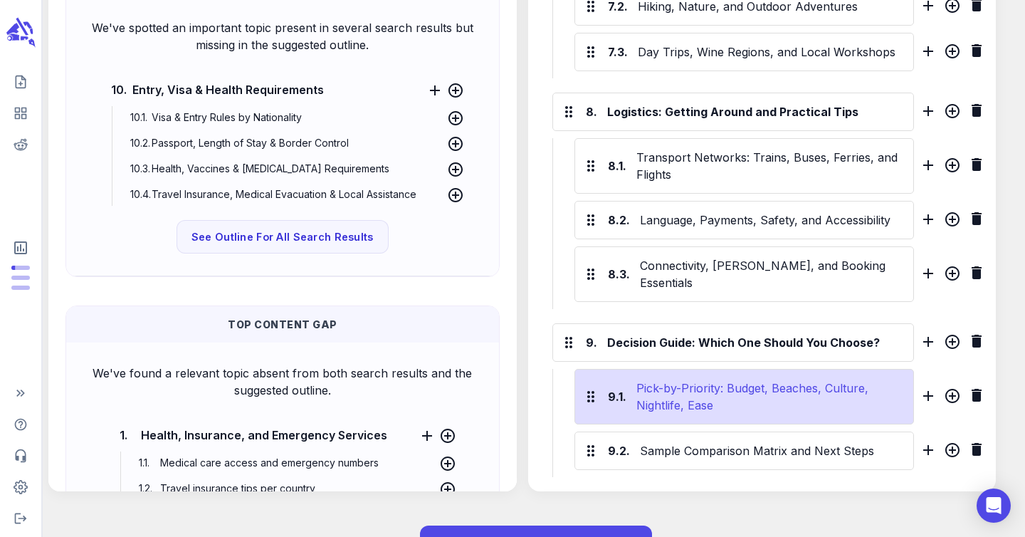
click at [646, 376] on div "Pick-by-Priority: Budget, Beaches, Culture, Nightlife, Ease" at bounding box center [770, 396] width 275 height 40
click at [579, 369] on div "9.1. Pick-by-Priority: Budget, Beaches, Culture, Nightlife, Ease" at bounding box center [744, 397] width 340 height 56
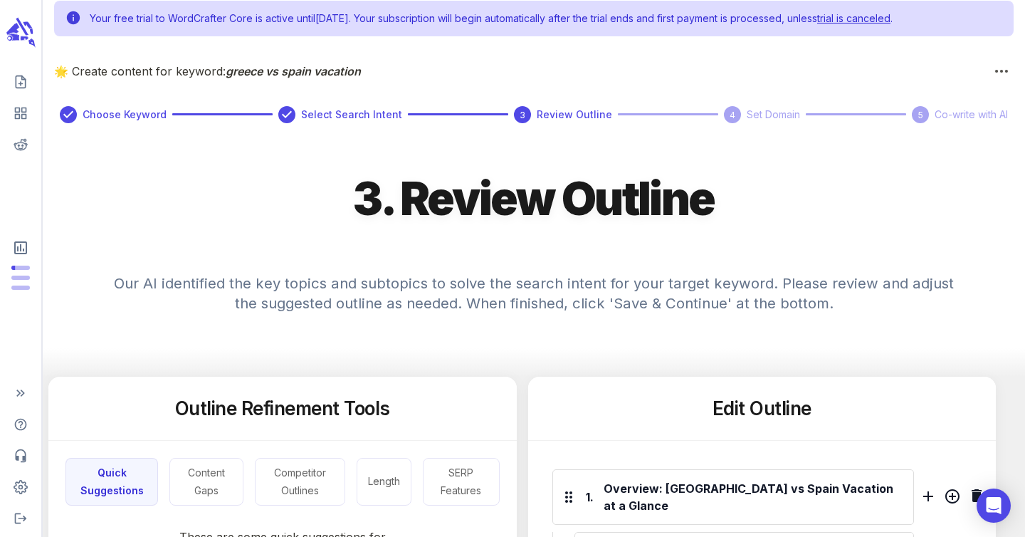
scroll to position [0, 0]
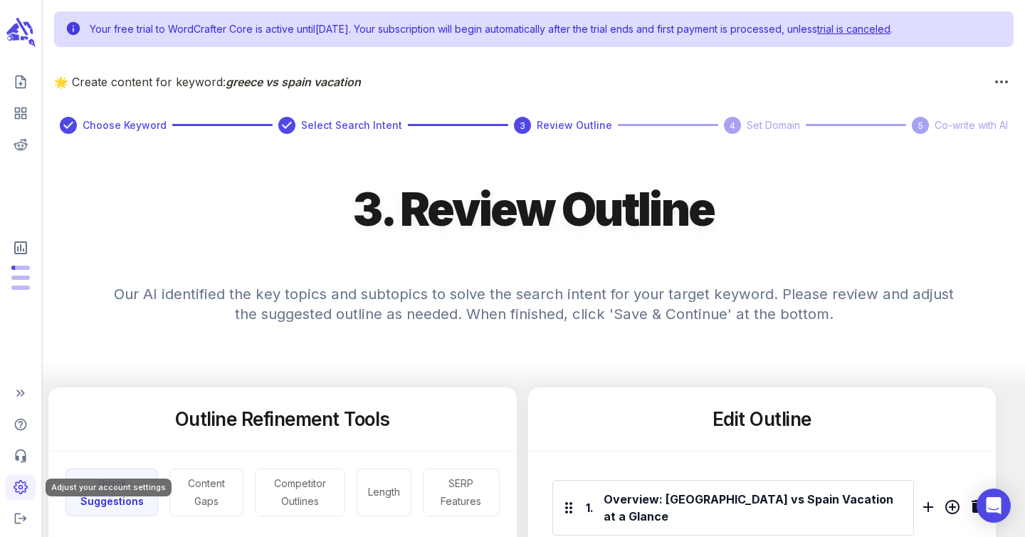
click at [17, 487] on icon "Adjust your account settings" at bounding box center [21, 487] width 14 height 14
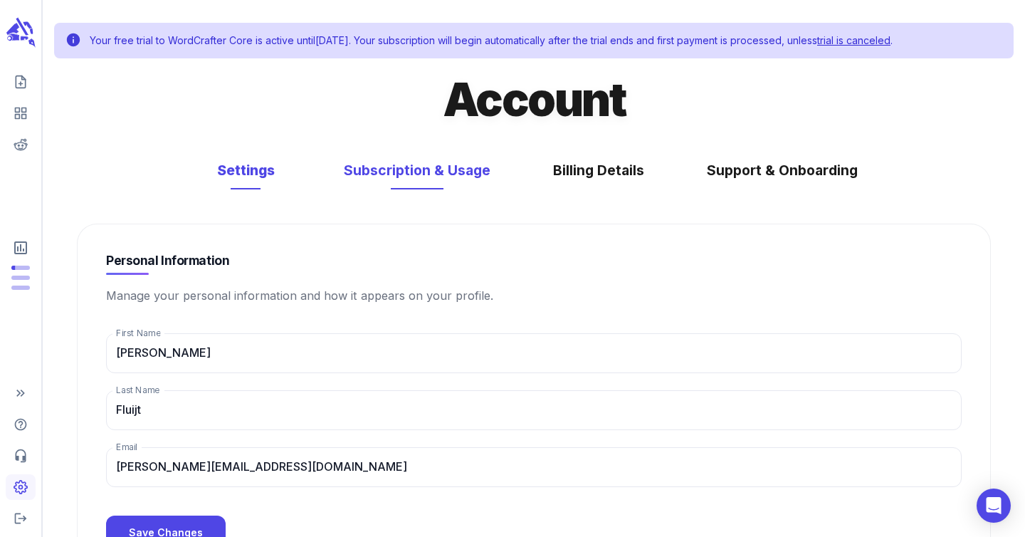
click at [407, 182] on button "Subscription & Usage" at bounding box center [416, 171] width 175 height 38
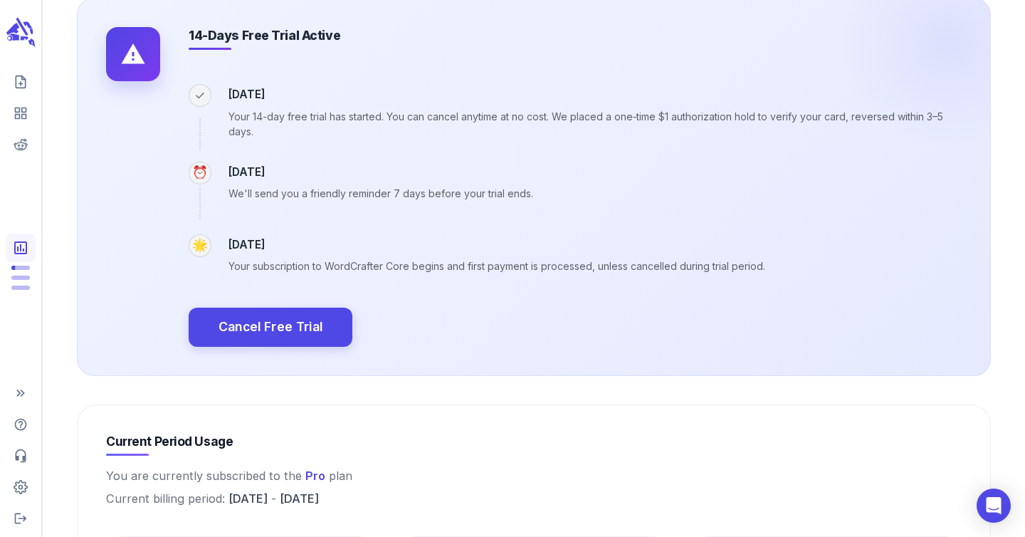
scroll to position [259, 0]
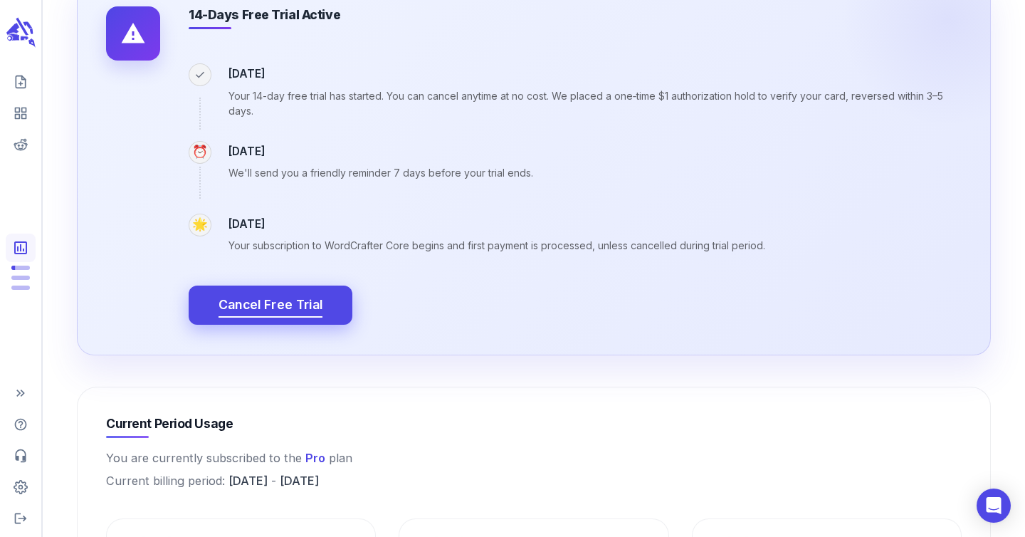
click at [290, 300] on span "Cancel Free Trial" at bounding box center [270, 305] width 105 height 22
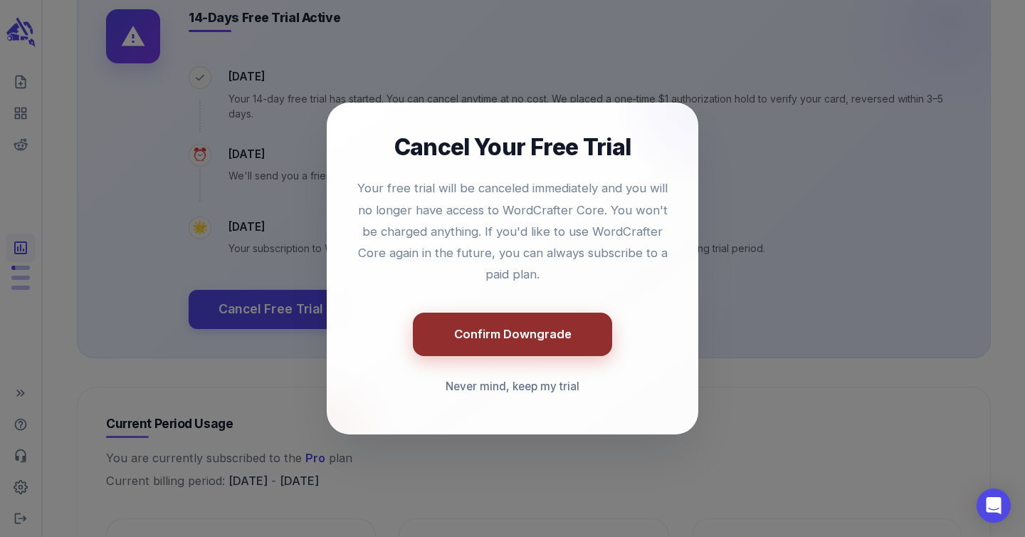
click at [505, 329] on button "Confirm Downgrade" at bounding box center [512, 333] width 199 height 43
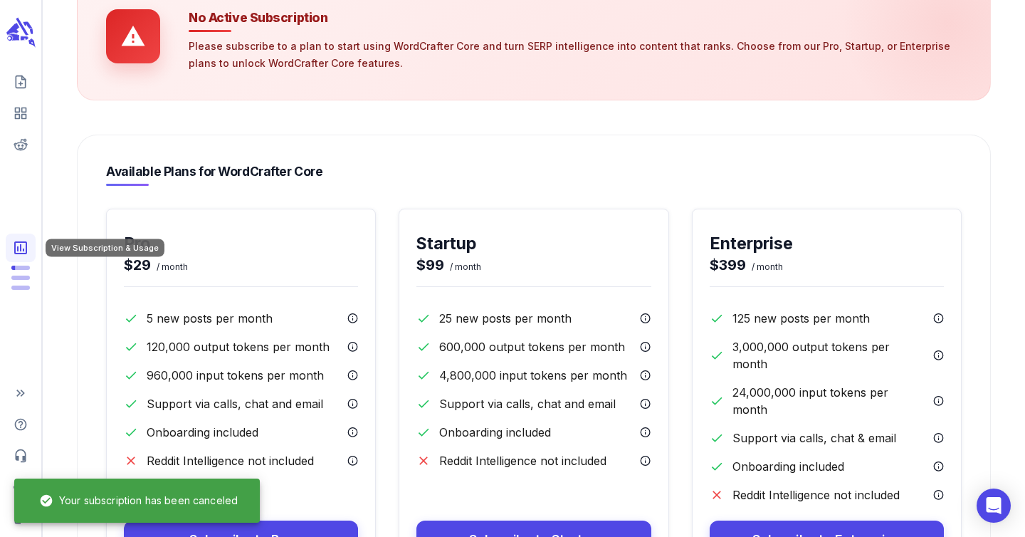
click at [23, 254] on icon "View Subscription & Usage" at bounding box center [20, 247] width 17 height 17
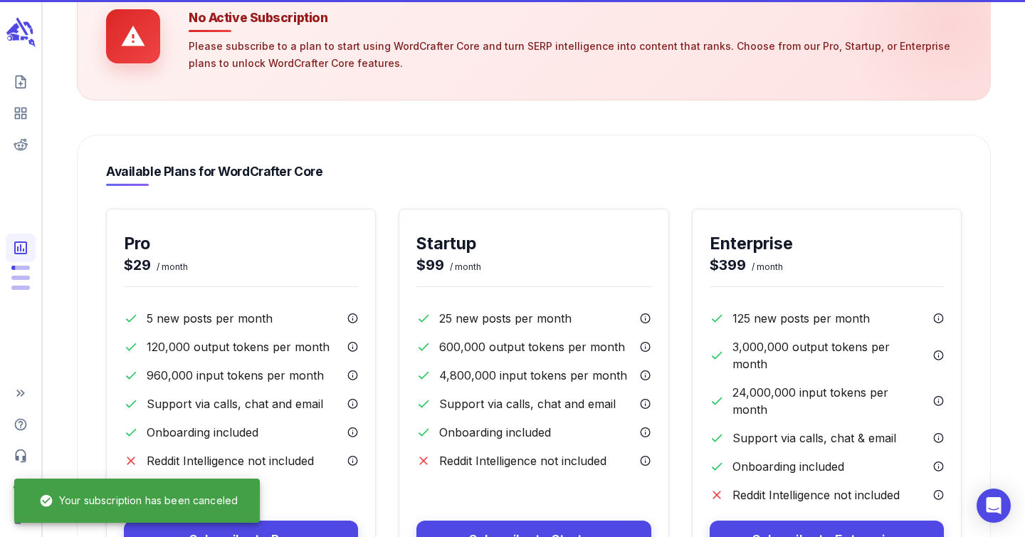
scroll to position [0, 0]
